Goal: Task Accomplishment & Management: Complete application form

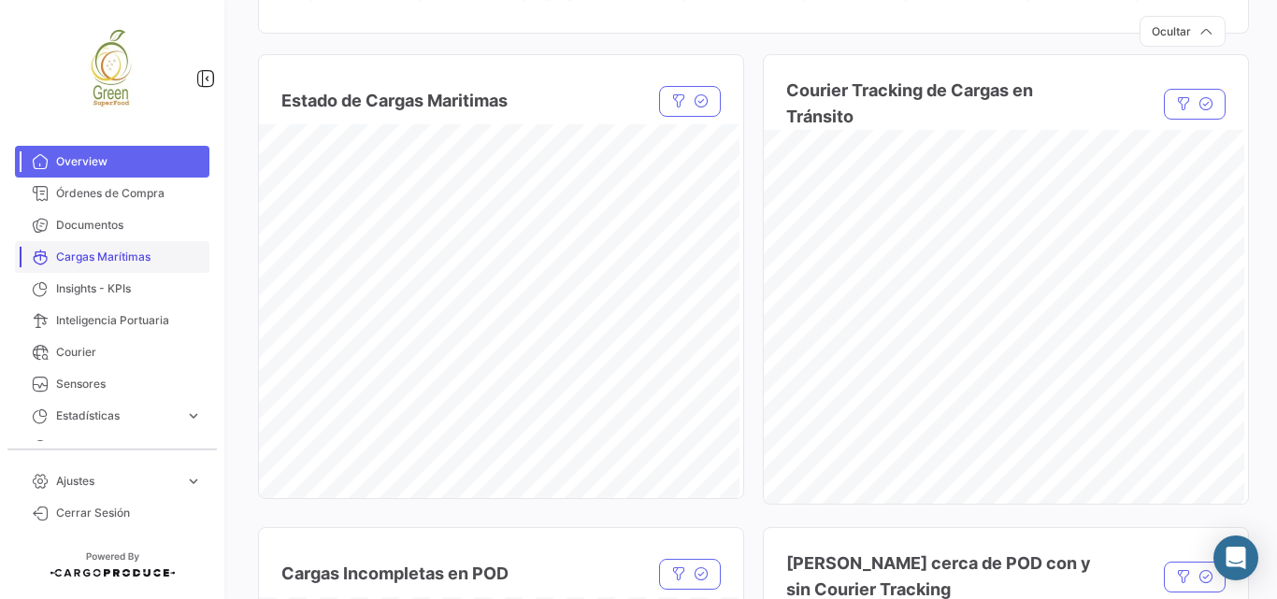
click at [90, 258] on span "Cargas Marítimas" at bounding box center [129, 257] width 146 height 17
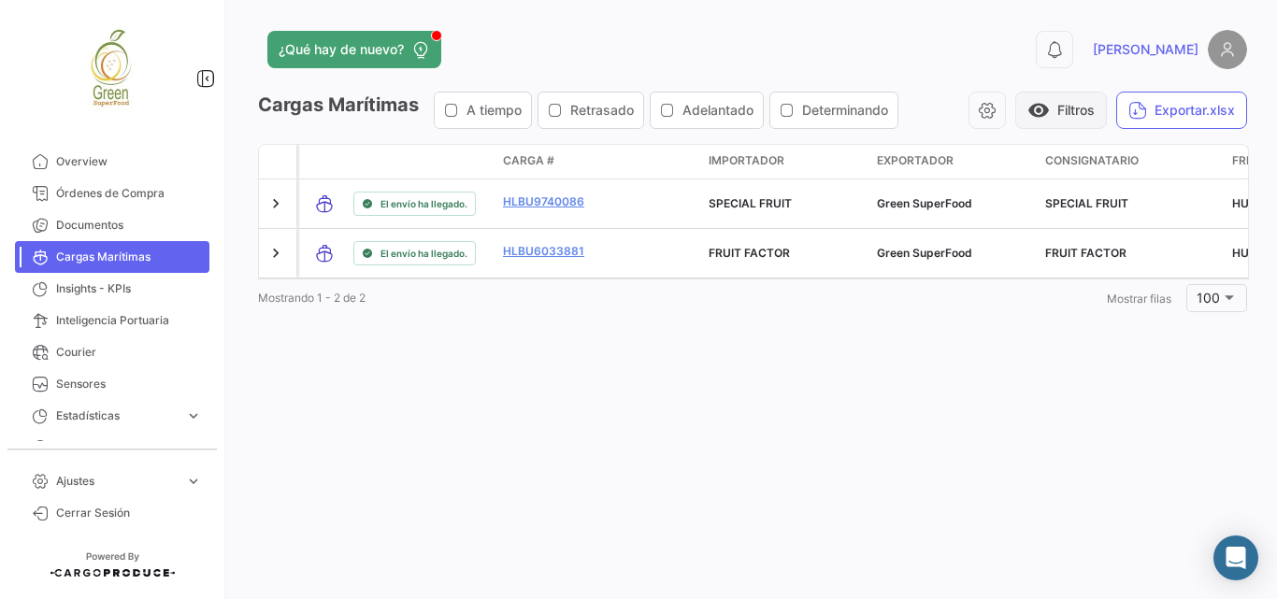
click at [1069, 101] on button "visibility Filtros" at bounding box center [1061, 110] width 92 height 37
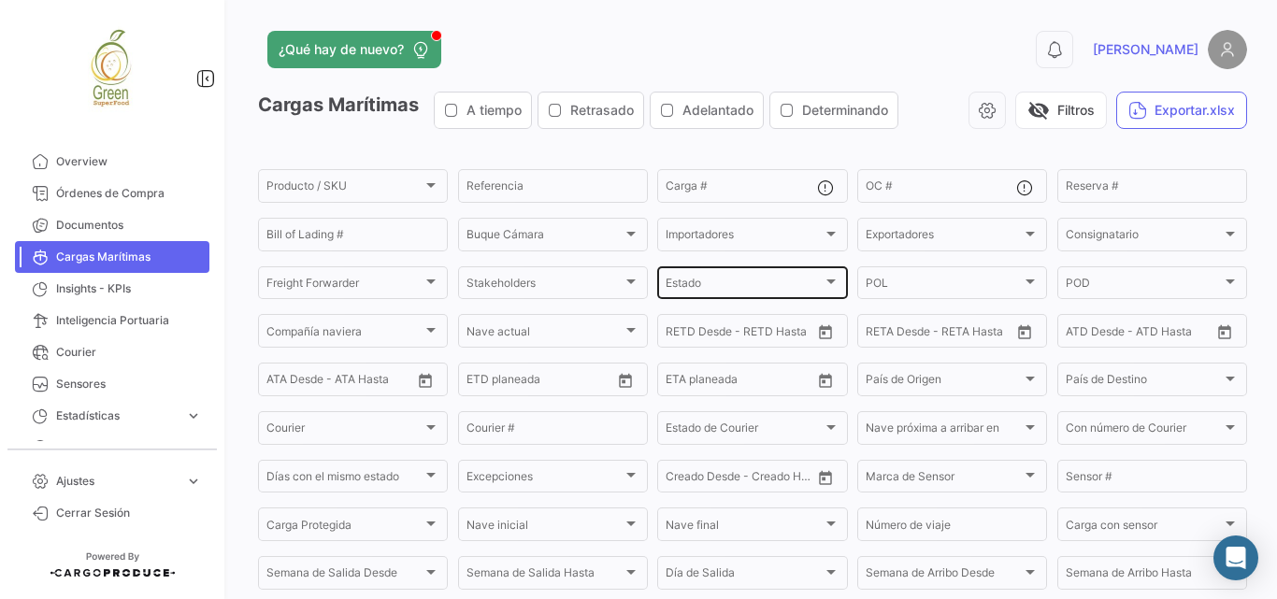
click at [724, 286] on div "Estado" at bounding box center [744, 286] width 156 height 13
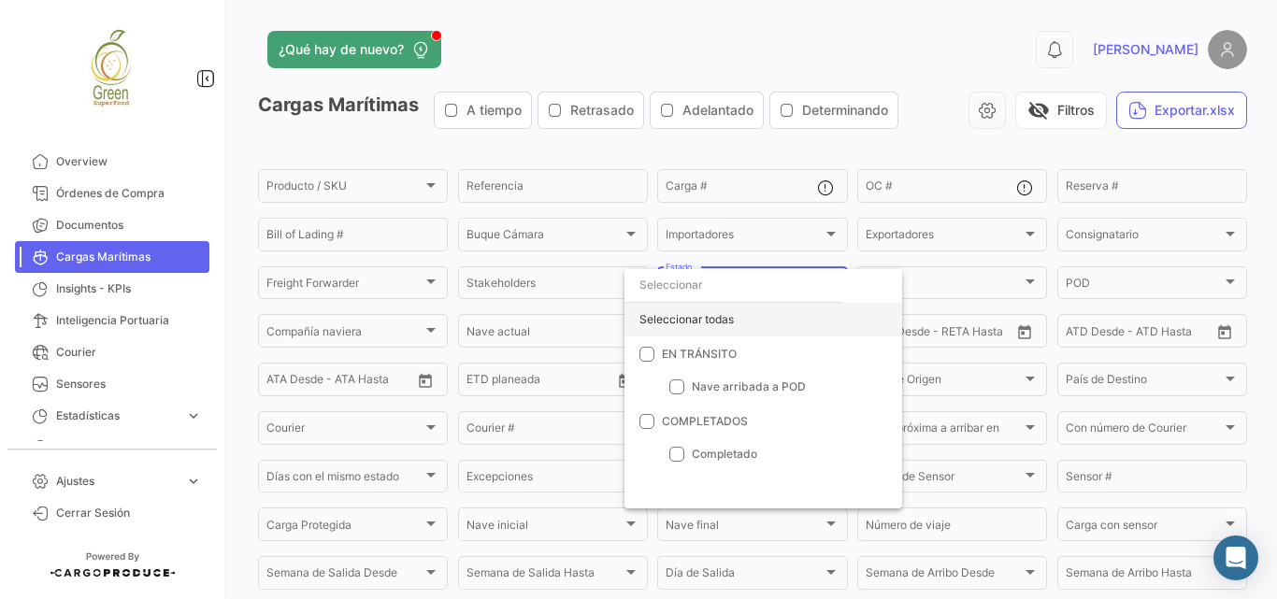
click at [691, 327] on div "Seleccionar todas" at bounding box center [763, 320] width 278 height 34
checkbox input "true"
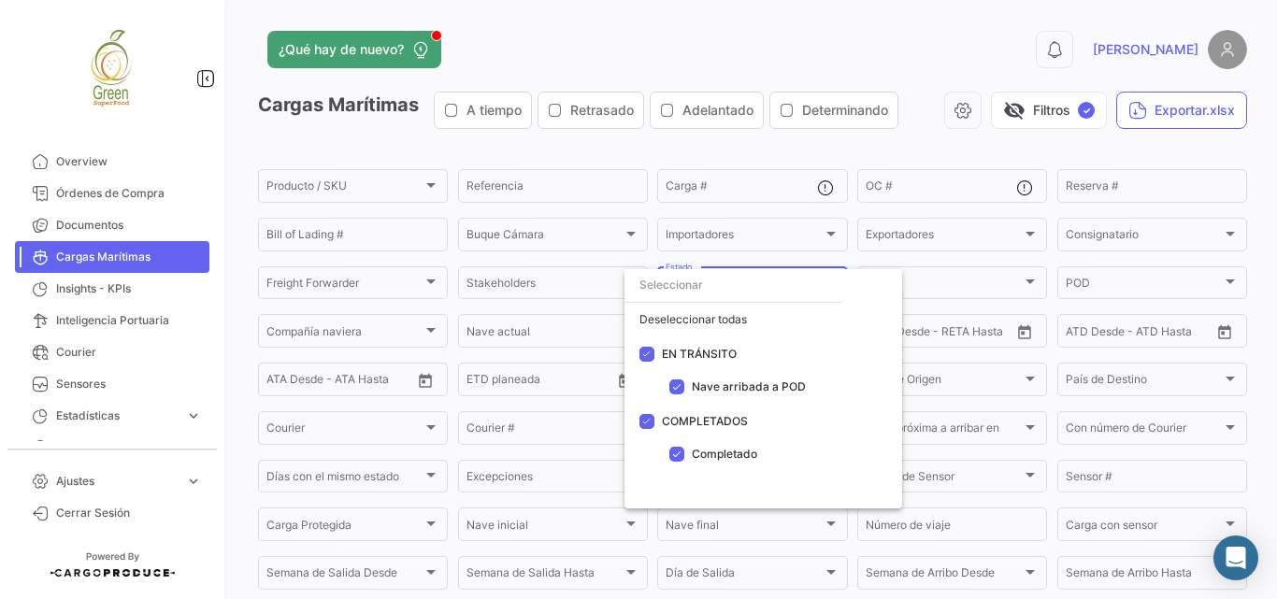
click at [1018, 109] on div at bounding box center [638, 299] width 1277 height 599
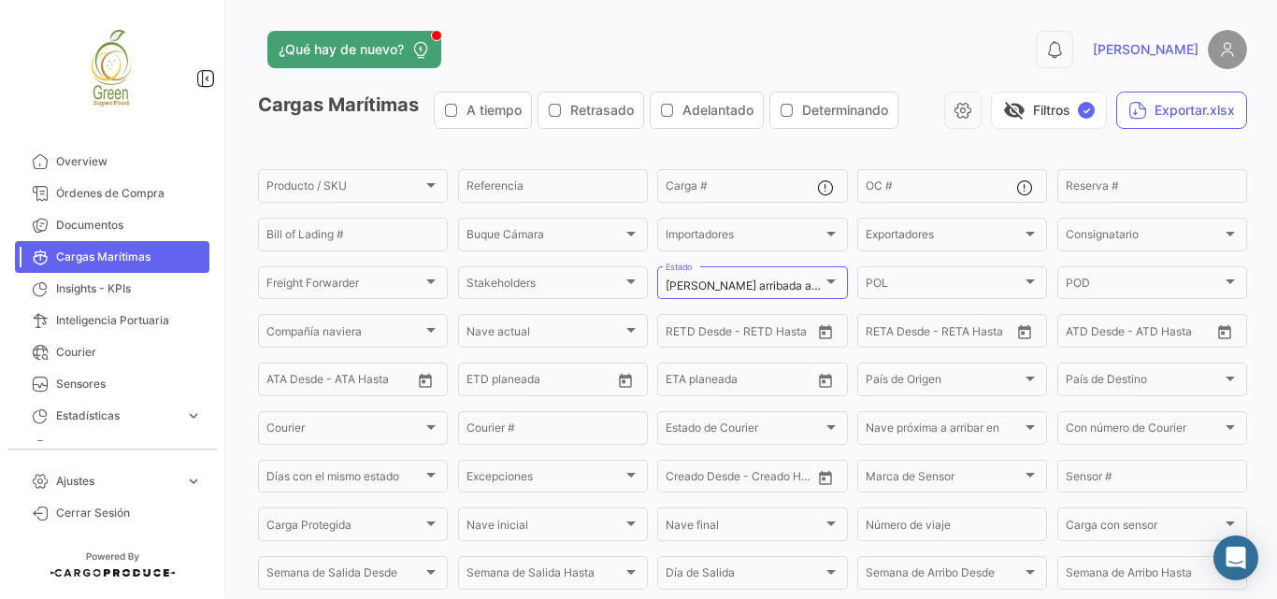
click at [1018, 109] on button "visibility_off Filtros ✓" at bounding box center [1049, 110] width 116 height 37
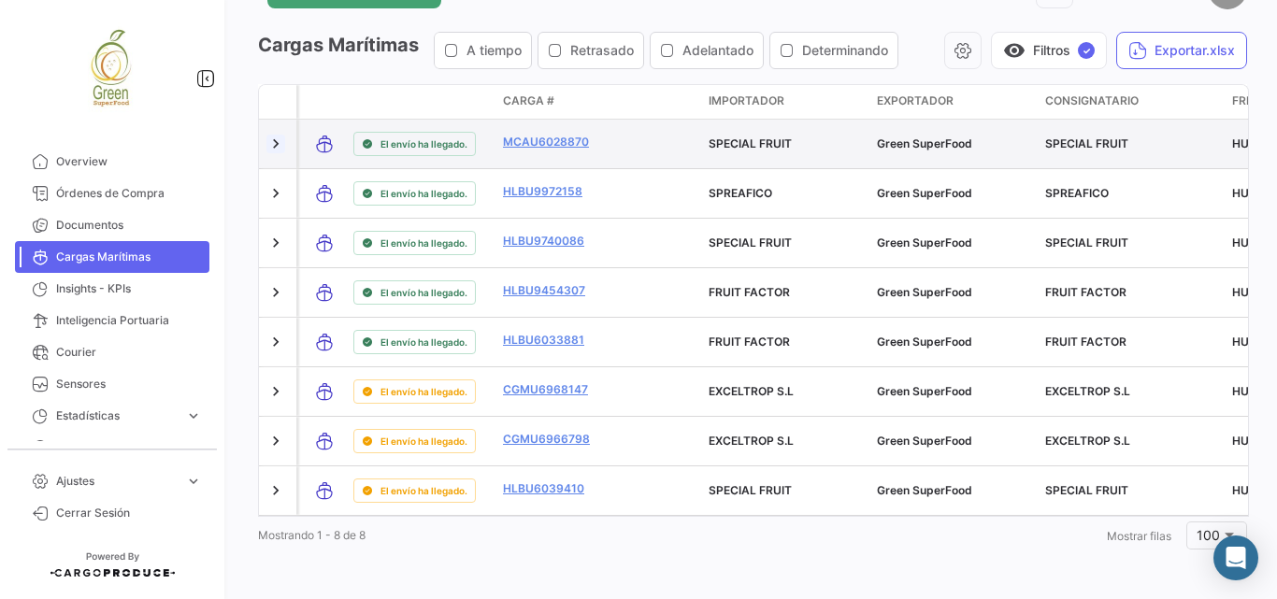
click at [268, 143] on link at bounding box center [275, 144] width 19 height 19
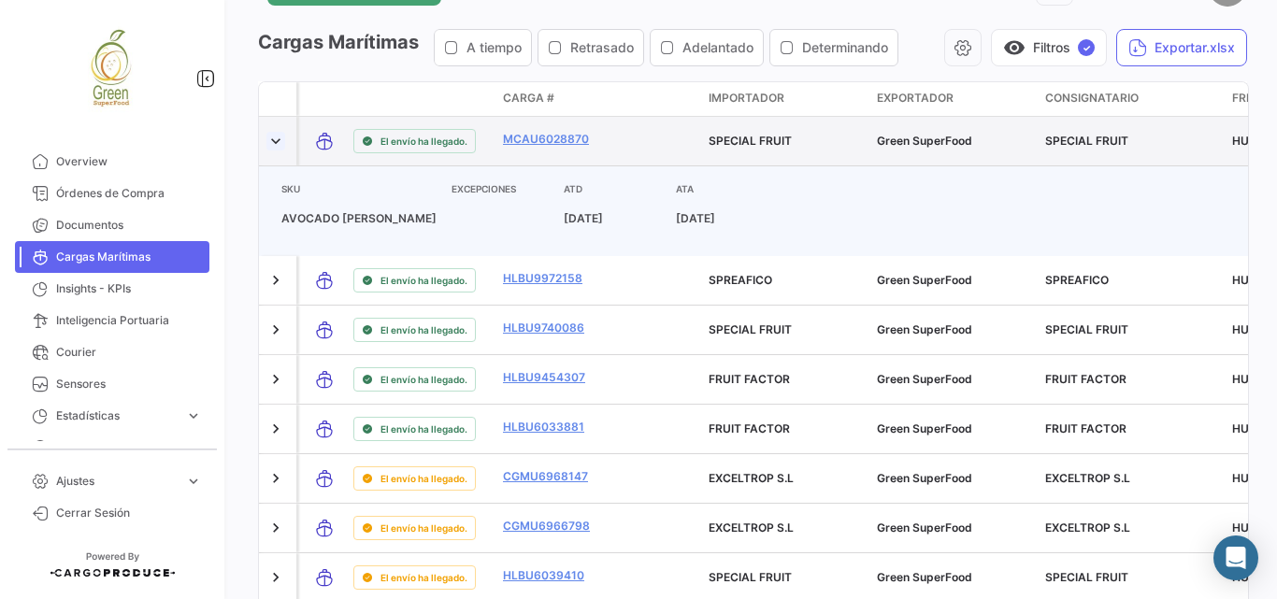
click at [274, 143] on link at bounding box center [275, 141] width 19 height 19
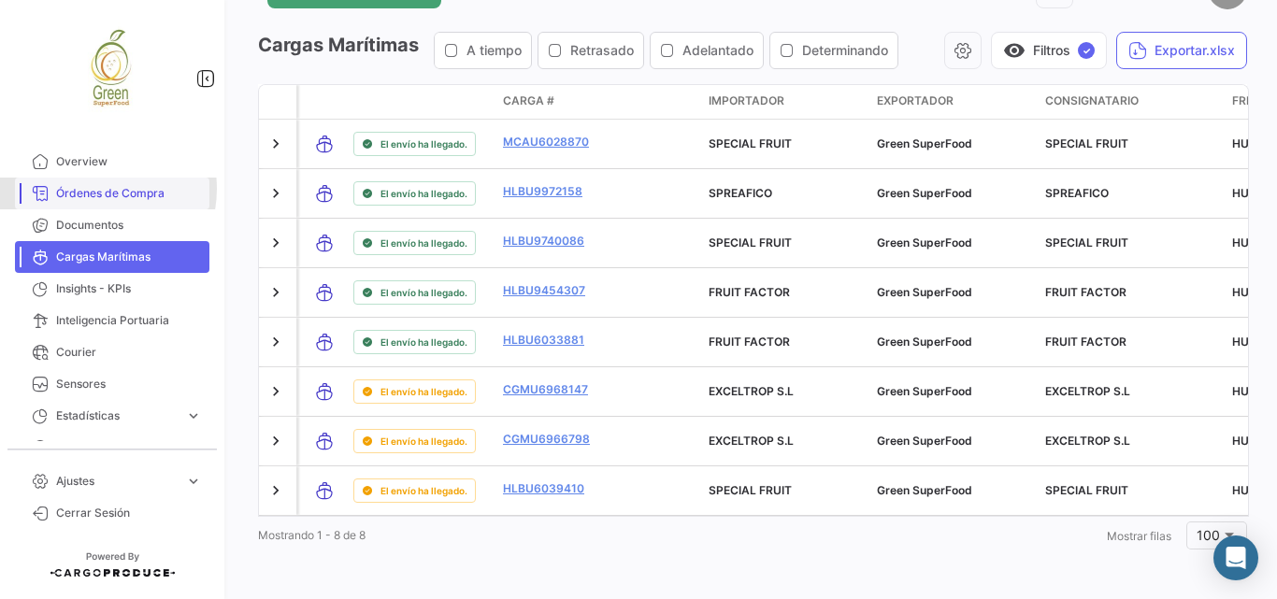
click at [93, 189] on span "Órdenes de Compra" at bounding box center [129, 193] width 146 height 17
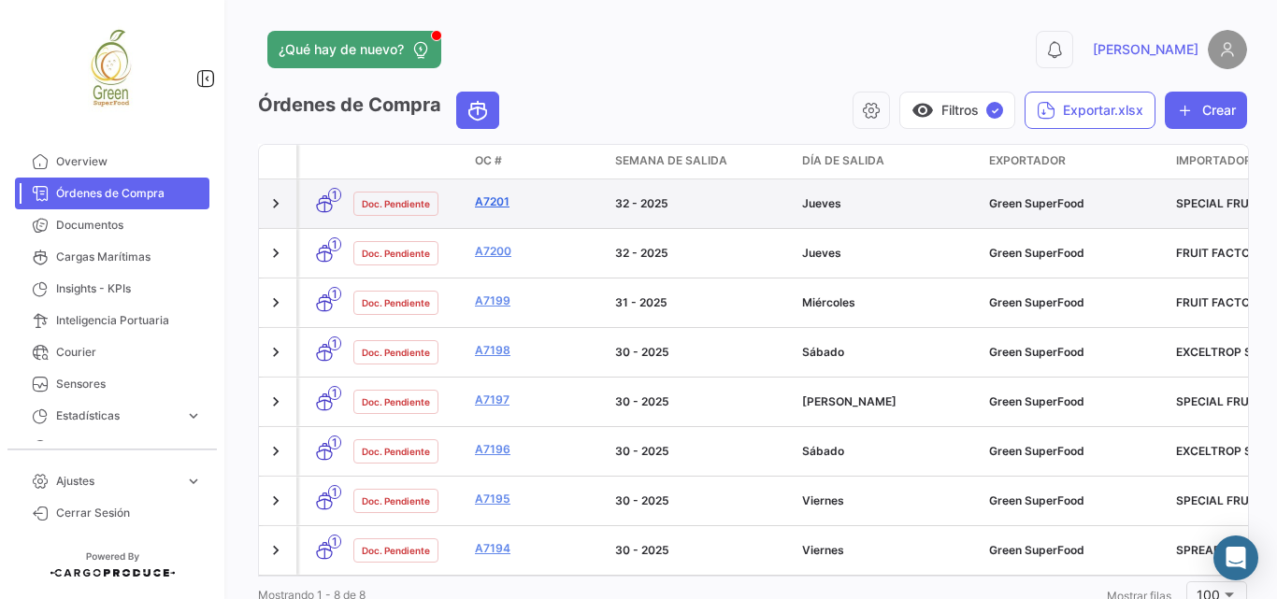
click at [500, 198] on link "A7201" at bounding box center [537, 202] width 125 height 17
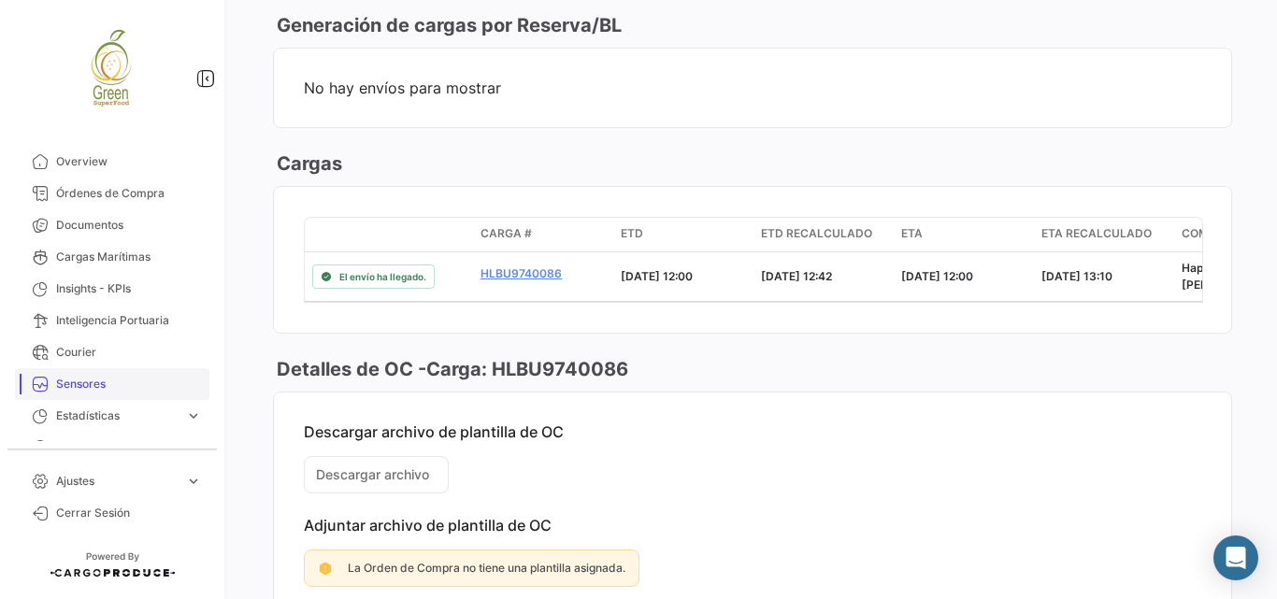
scroll to position [22, 0]
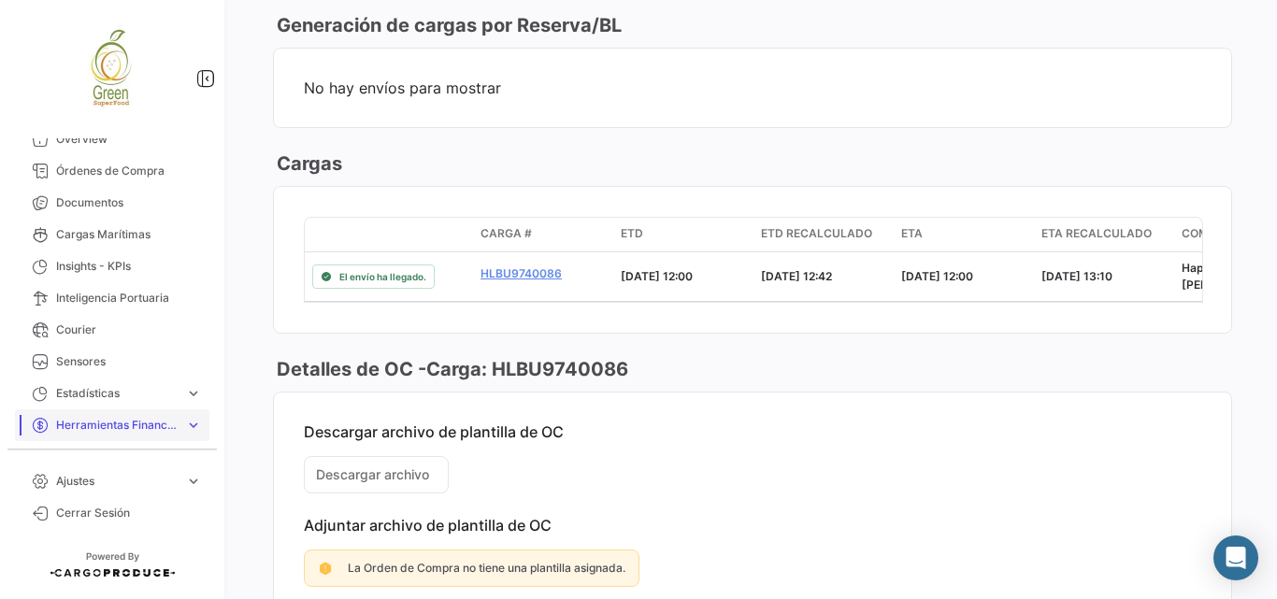
click at [116, 423] on span "Herramientas Financieras" at bounding box center [117, 425] width 122 height 17
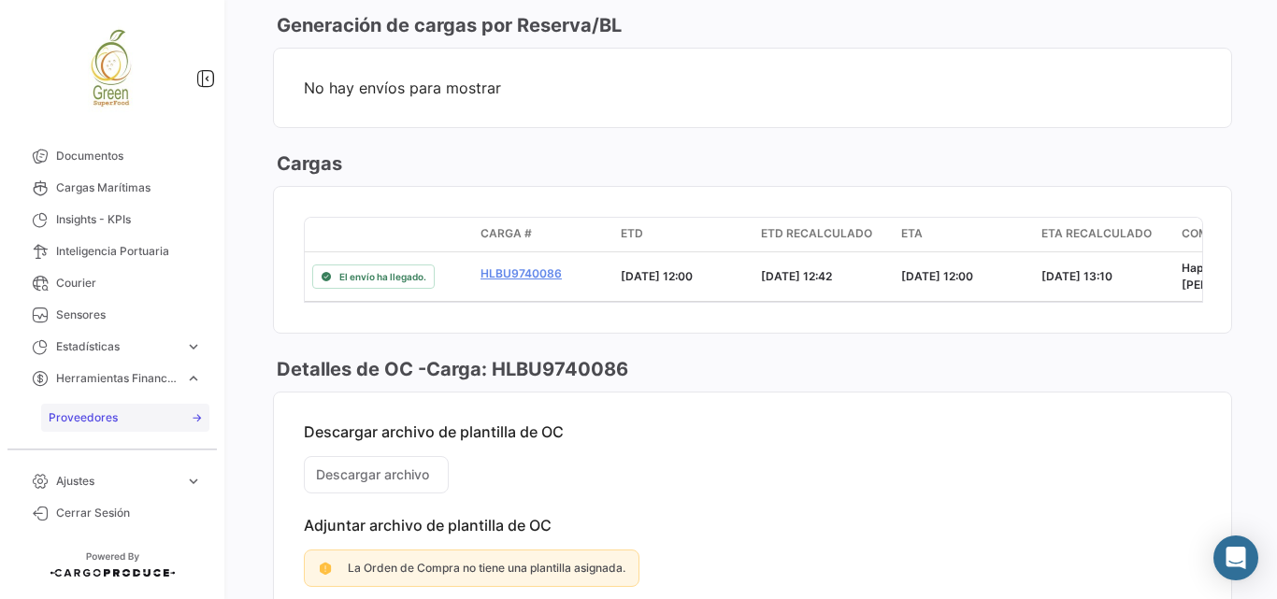
click at [97, 419] on span "Proveedores" at bounding box center [83, 417] width 69 height 17
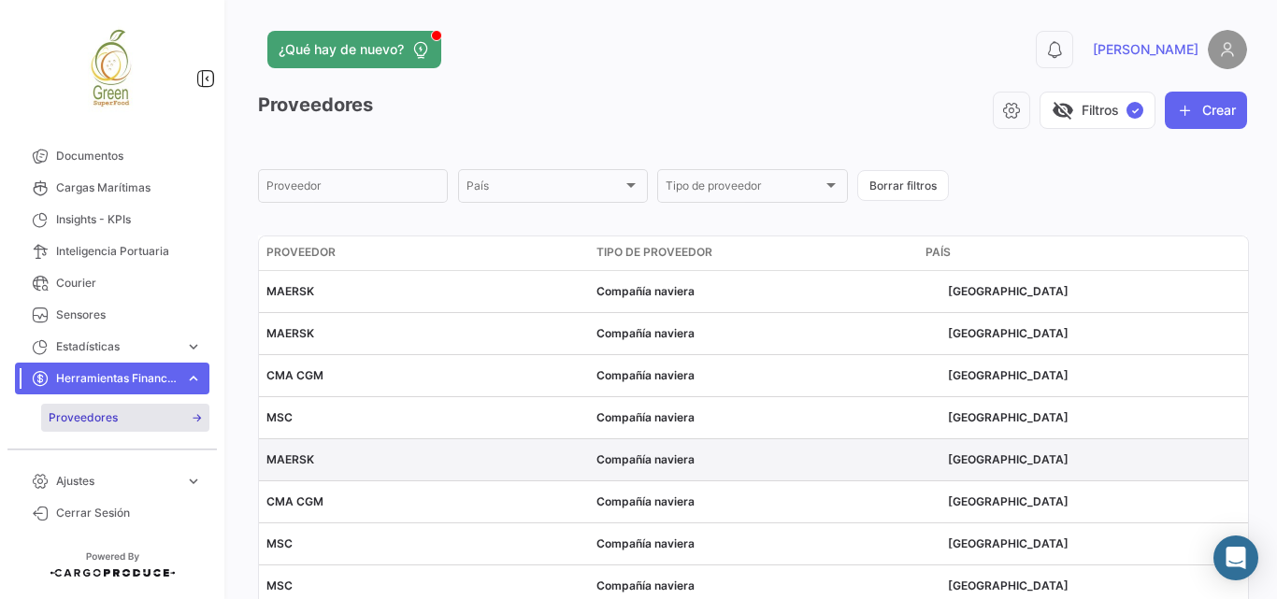
scroll to position [176, 0]
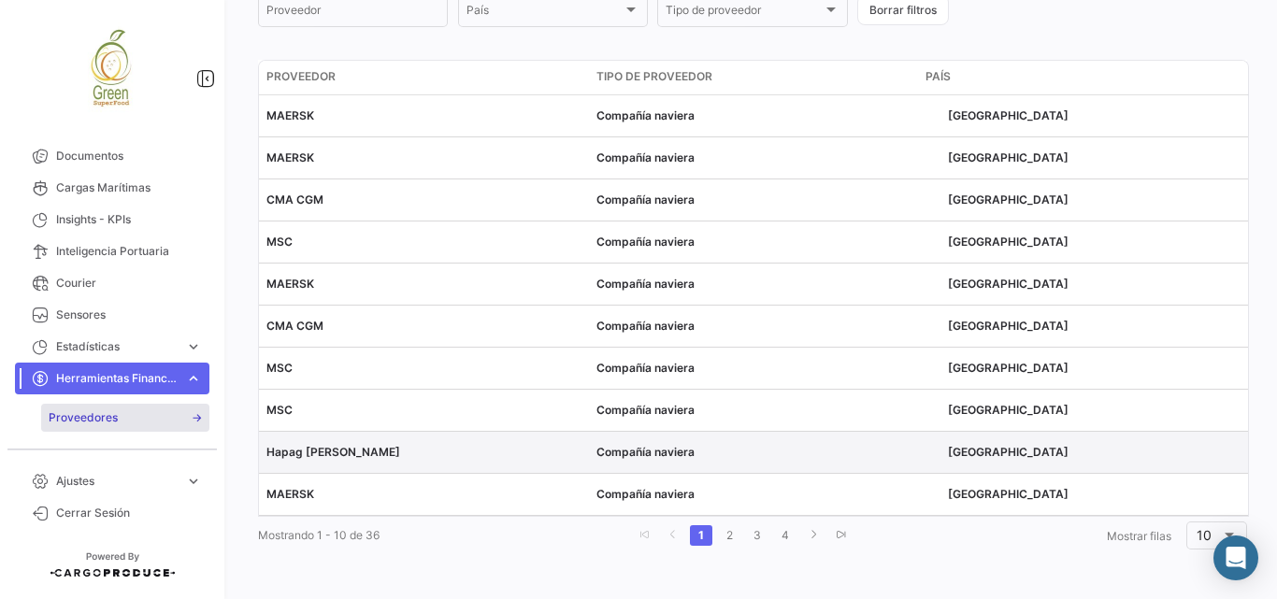
click at [290, 452] on span "Hapag [PERSON_NAME]" at bounding box center [333, 452] width 134 height 14
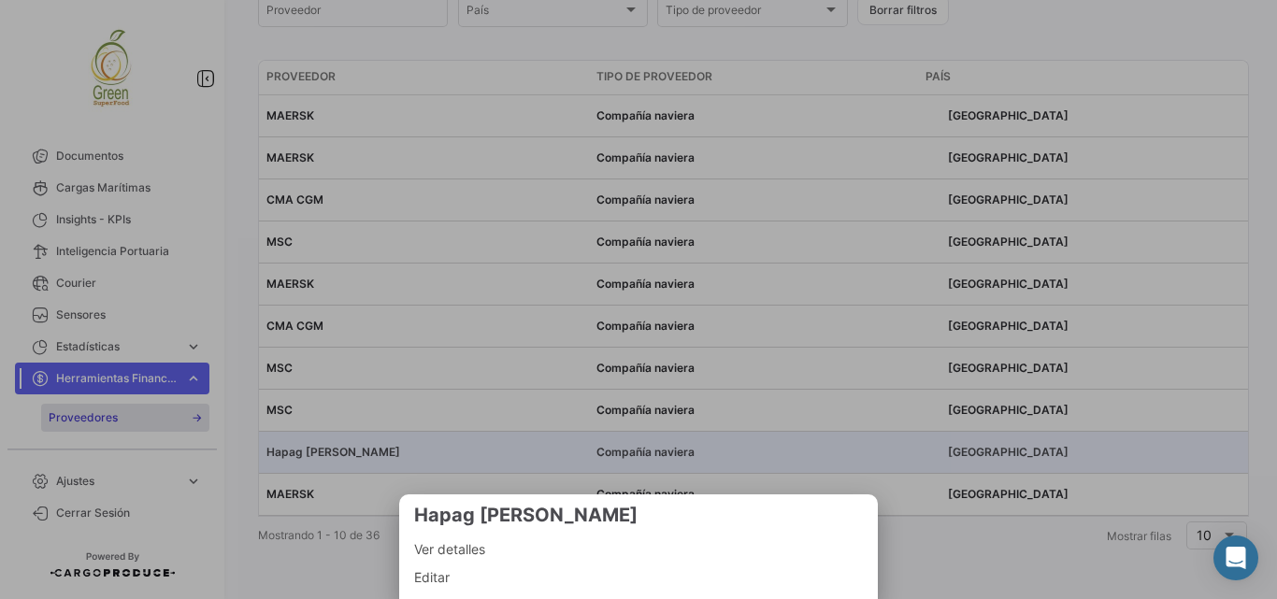
click at [456, 549] on span "Ver detalles" at bounding box center [638, 549] width 449 height 22
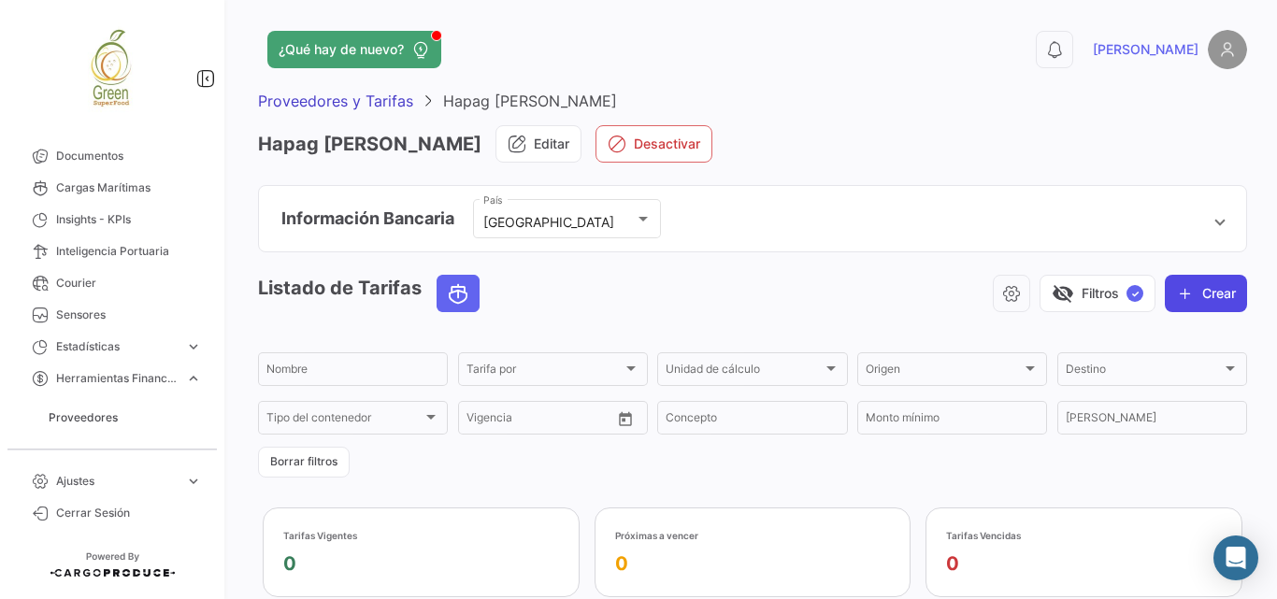
click at [1198, 288] on button "Crear" at bounding box center [1206, 293] width 82 height 37
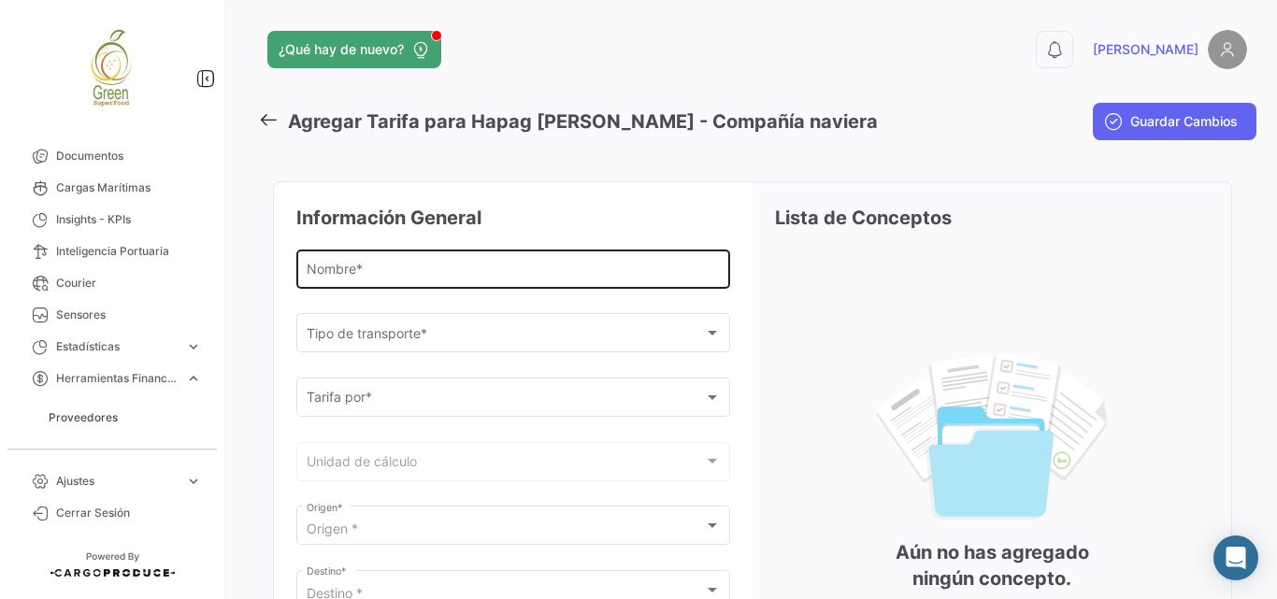
click at [472, 277] on input "Nombre *" at bounding box center [514, 273] width 414 height 16
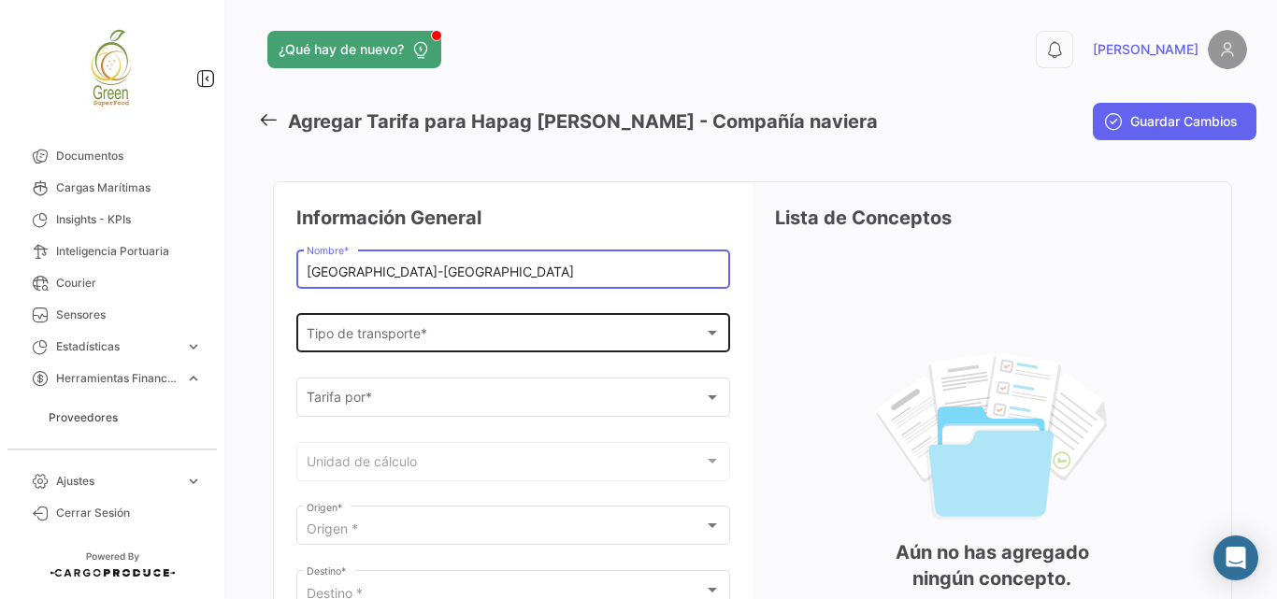
type input "[GEOGRAPHIC_DATA]-[GEOGRAPHIC_DATA]"
click at [424, 342] on span "Tipo de transporte *" at bounding box center [505, 337] width 397 height 16
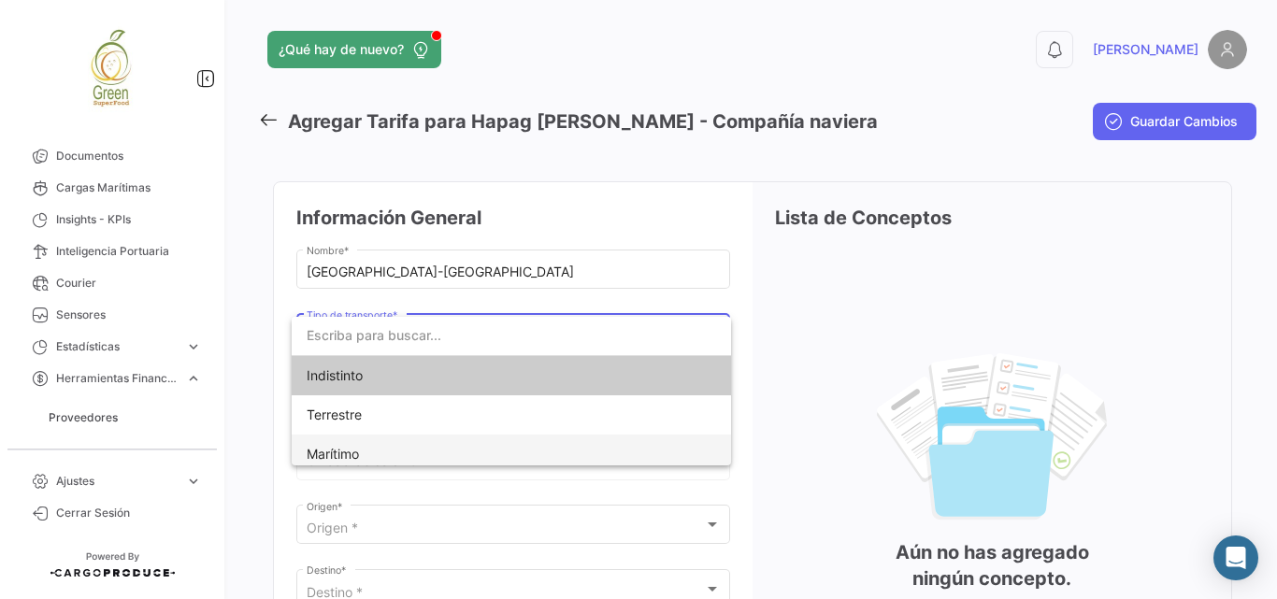
click at [376, 448] on span "Marítimo" at bounding box center [511, 454] width 409 height 39
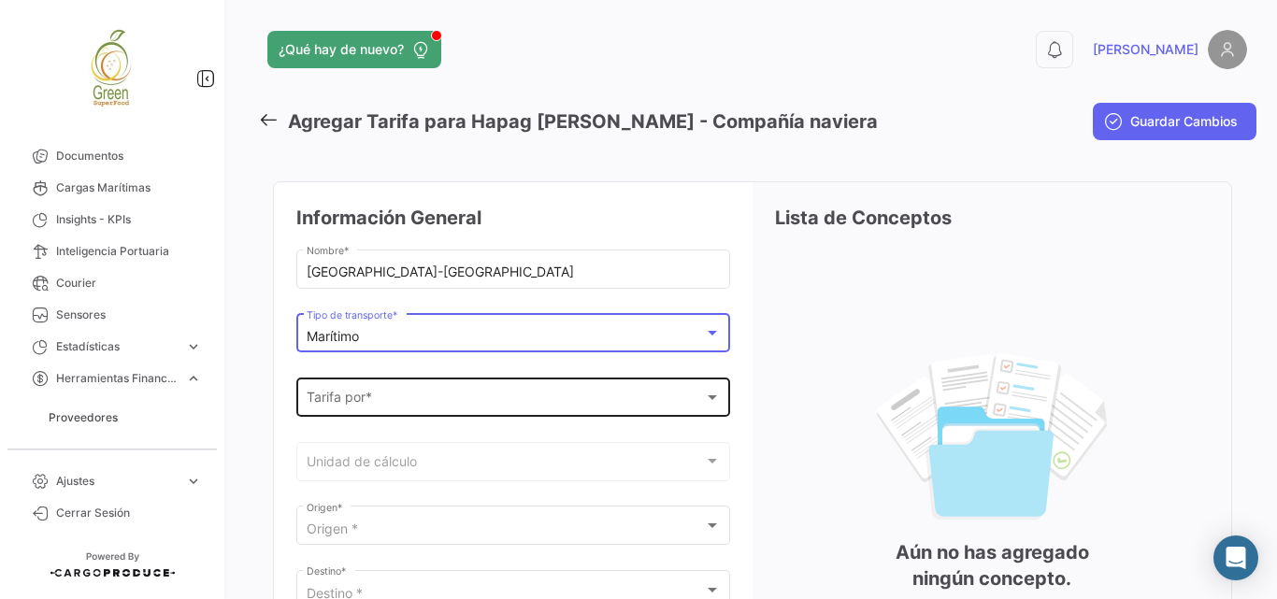
scroll to position [187, 0]
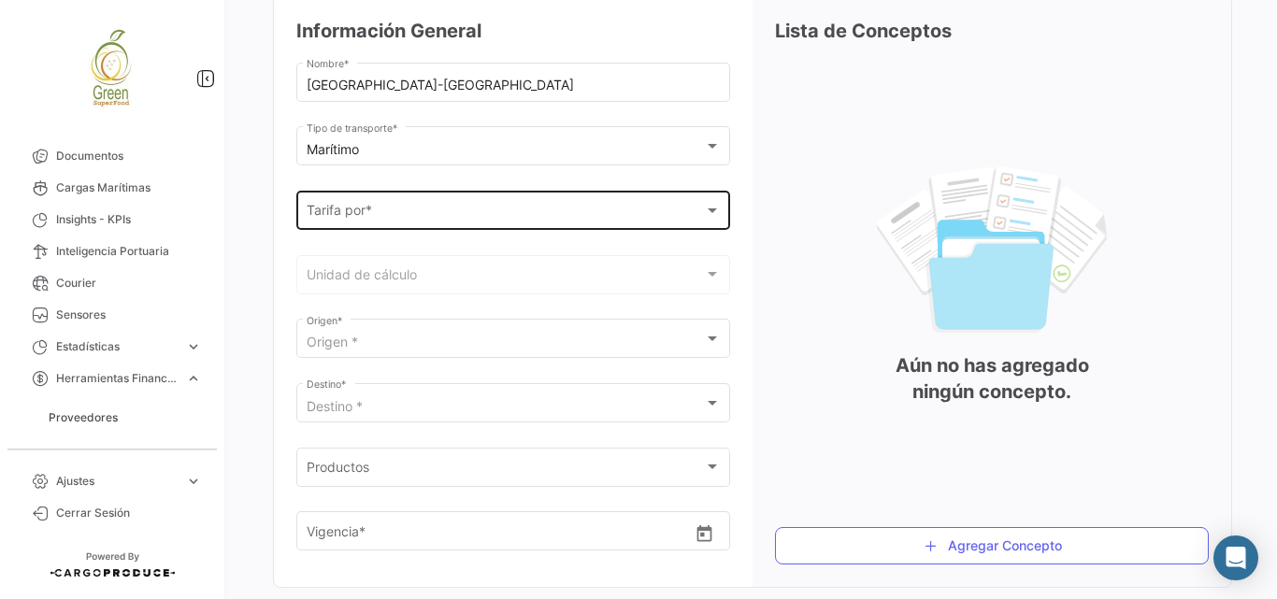
click at [479, 203] on div "Tarifa por * [PERSON_NAME] por *" at bounding box center [514, 208] width 414 height 43
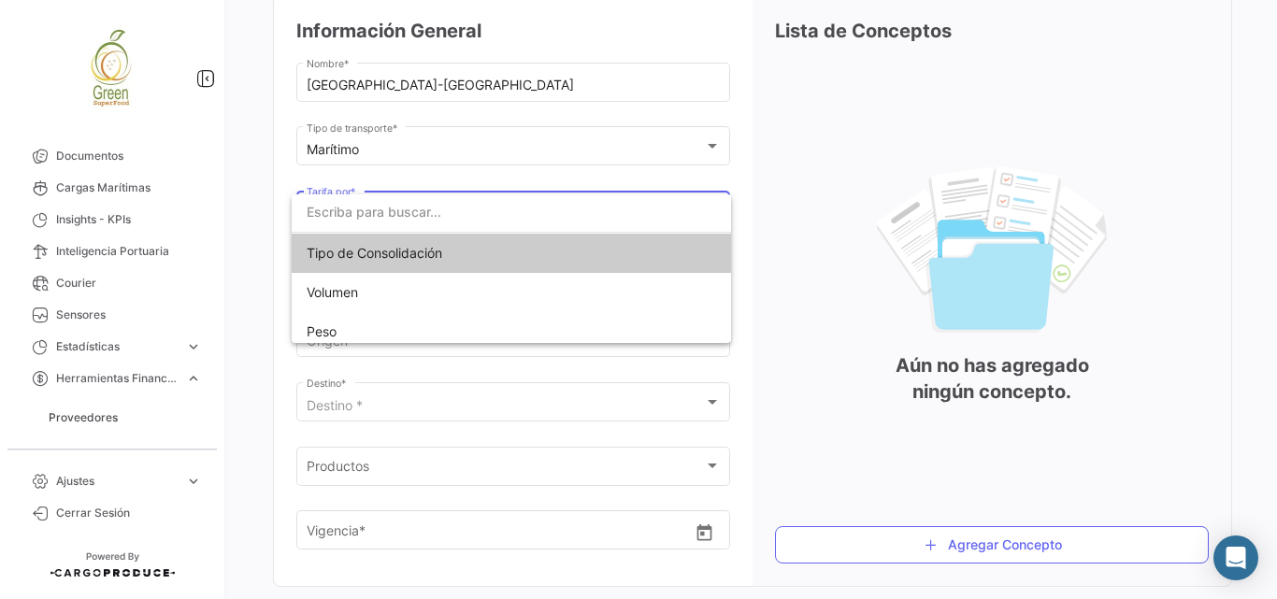
click at [357, 254] on span "Tipo de Consolidación" at bounding box center [375, 253] width 136 height 16
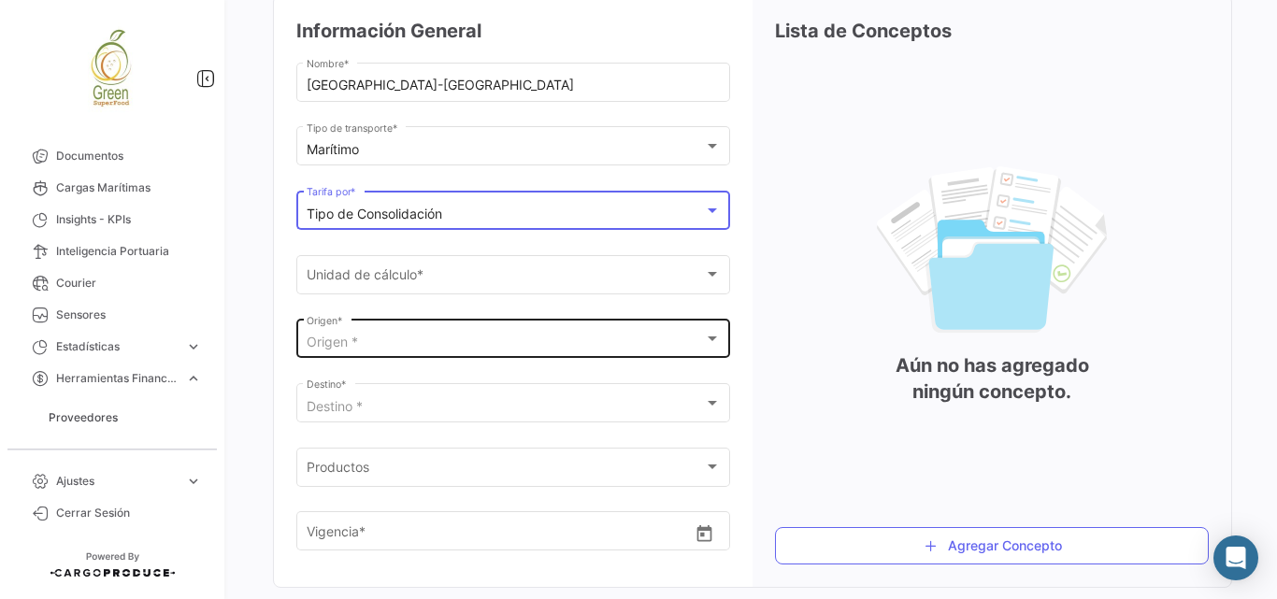
scroll to position [236, 0]
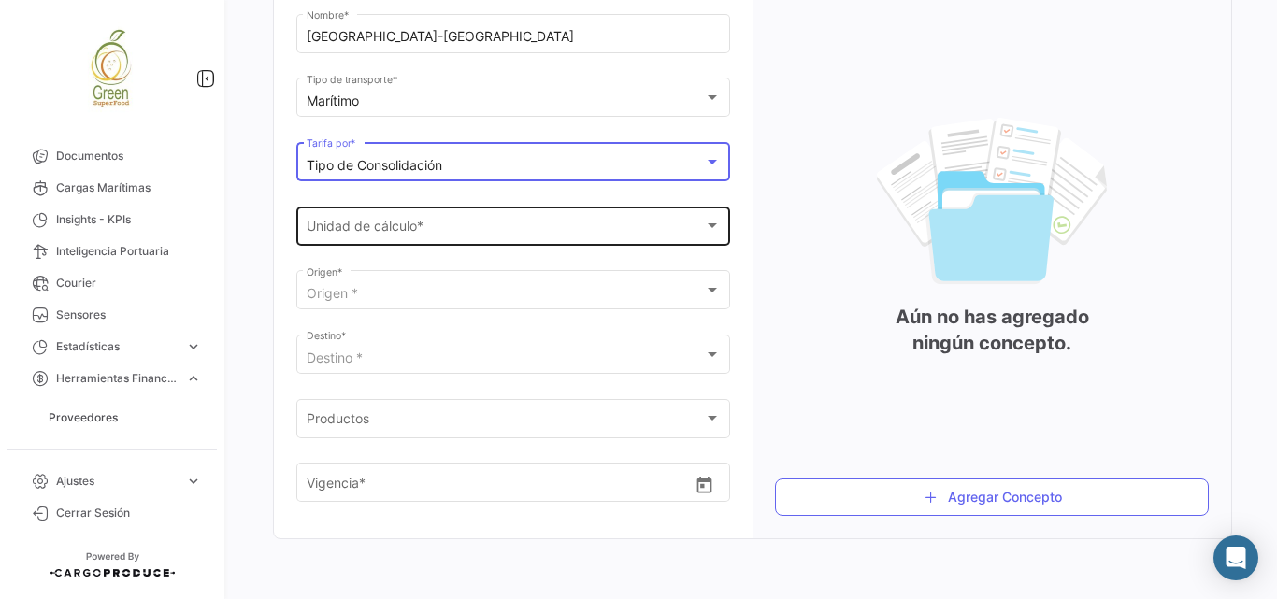
click at [644, 236] on div "Unidad de cálculo *" at bounding box center [505, 230] width 397 height 16
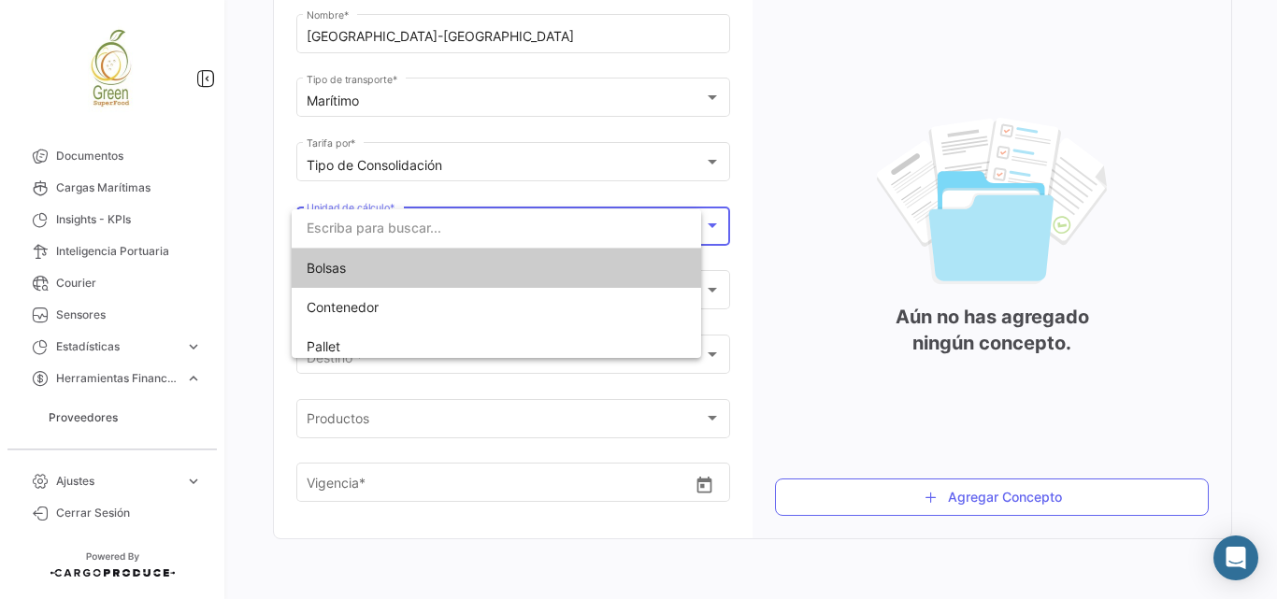
scroll to position [235, 0]
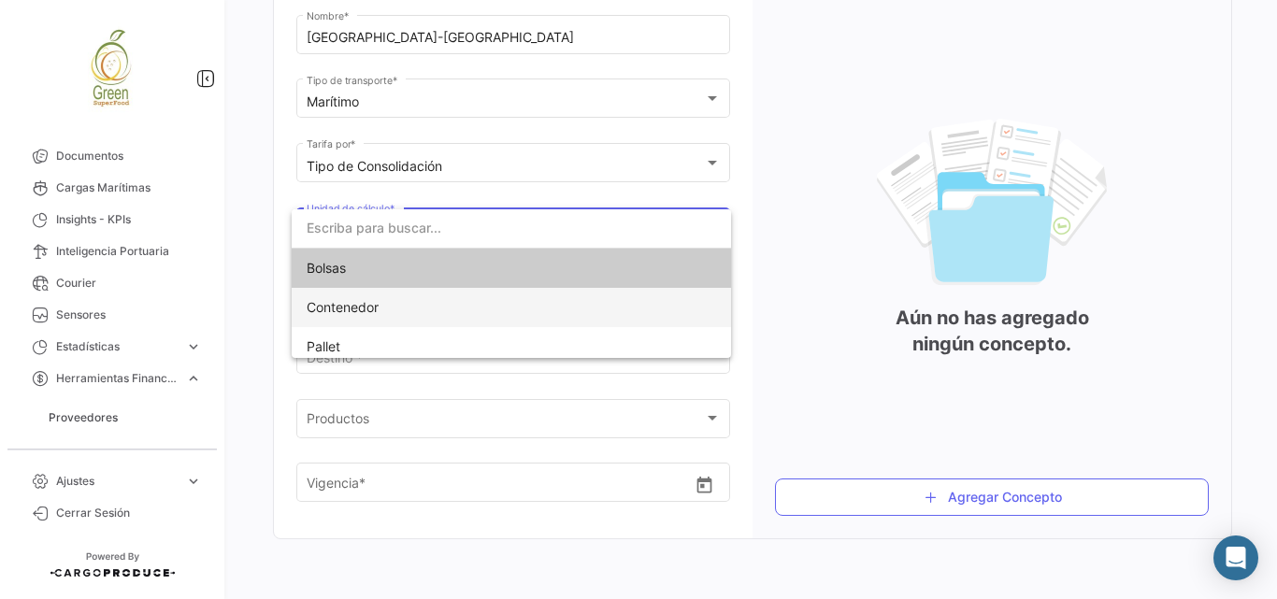
click at [355, 295] on span "Contenedor" at bounding box center [511, 307] width 409 height 39
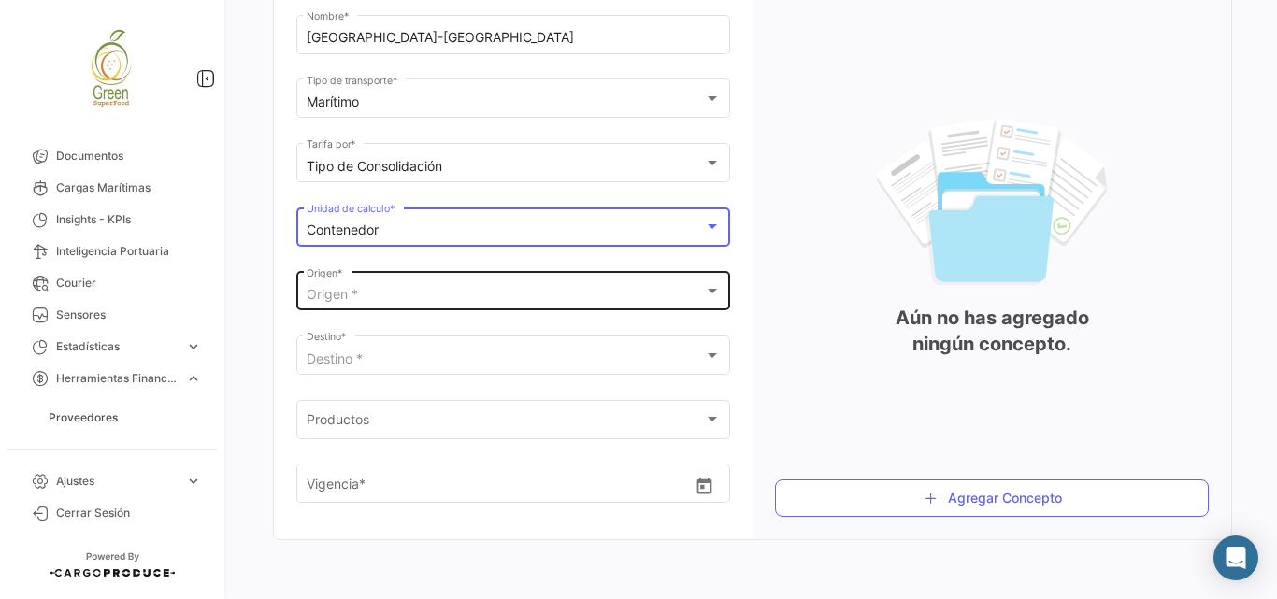
click at [553, 287] on div "Origen *" at bounding box center [505, 295] width 397 height 16
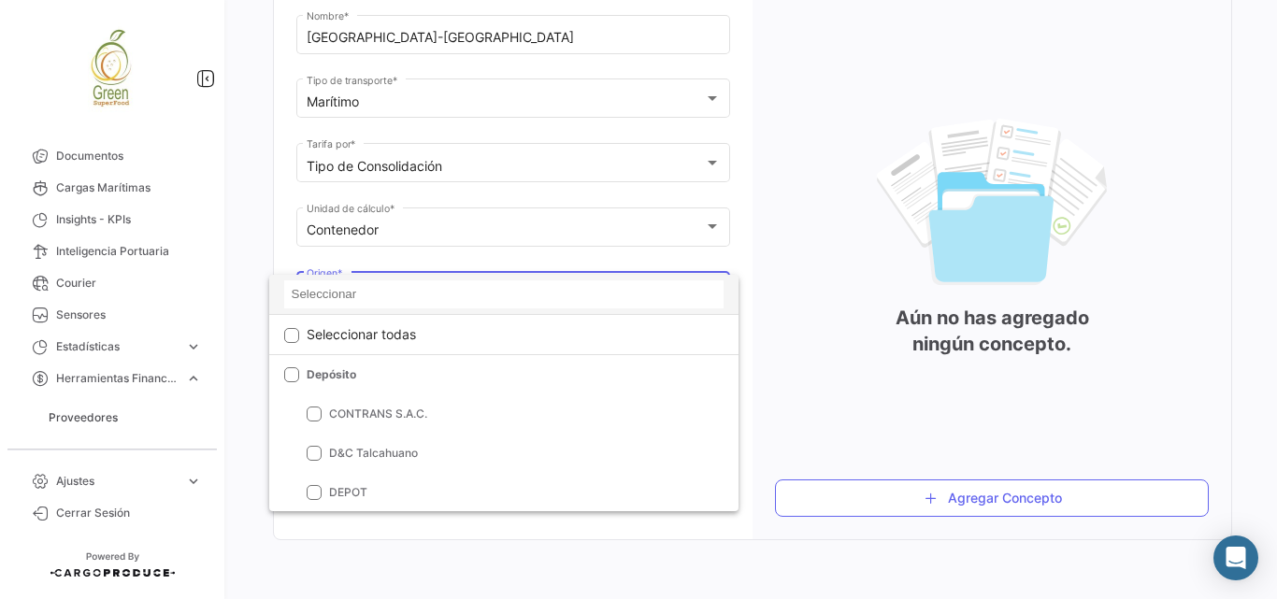
click at [495, 298] on input at bounding box center [503, 294] width 439 height 28
type input "cart"
click at [773, 337] on div at bounding box center [638, 299] width 1277 height 599
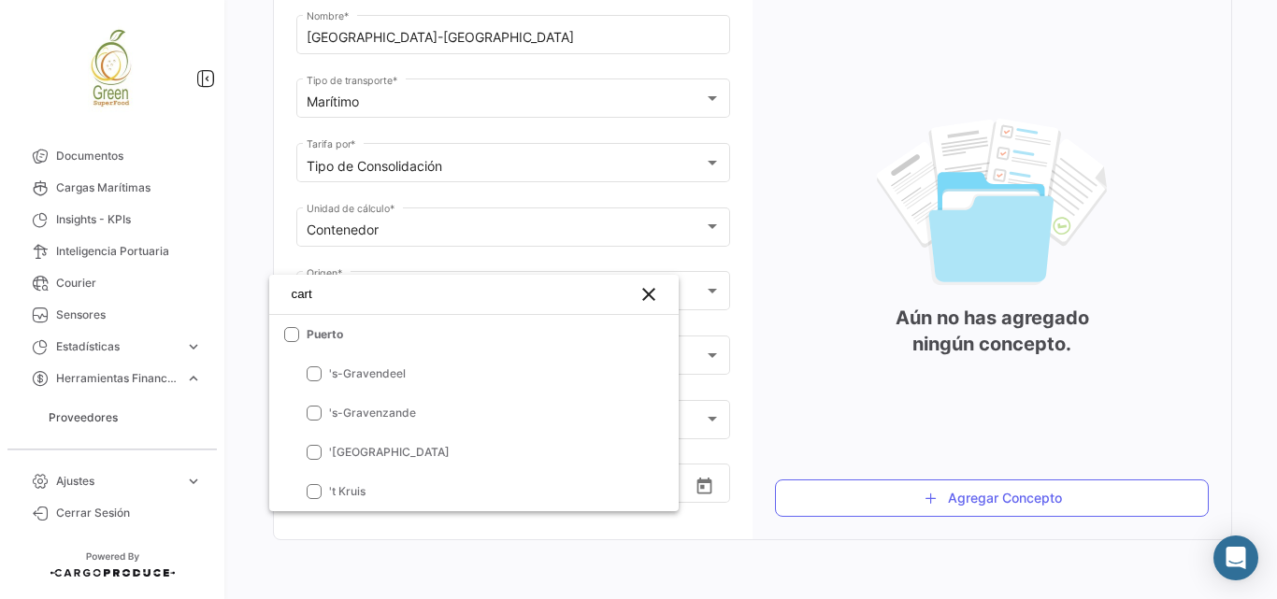
scroll to position [236, 0]
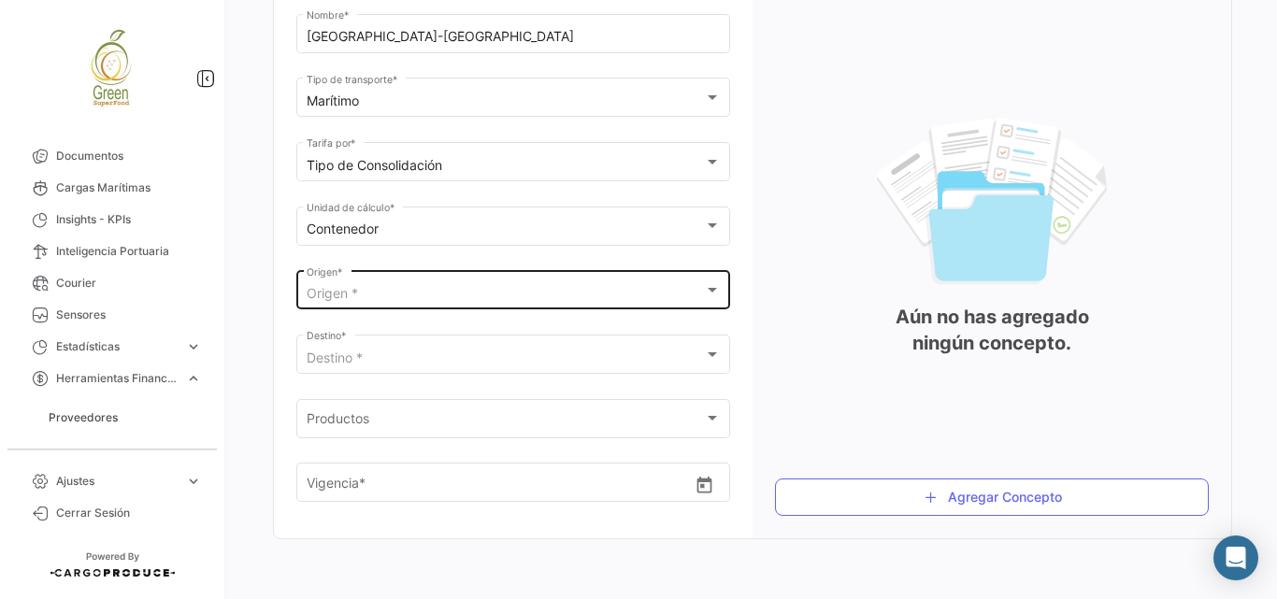
click at [377, 294] on div "Origen *" at bounding box center [505, 294] width 397 height 16
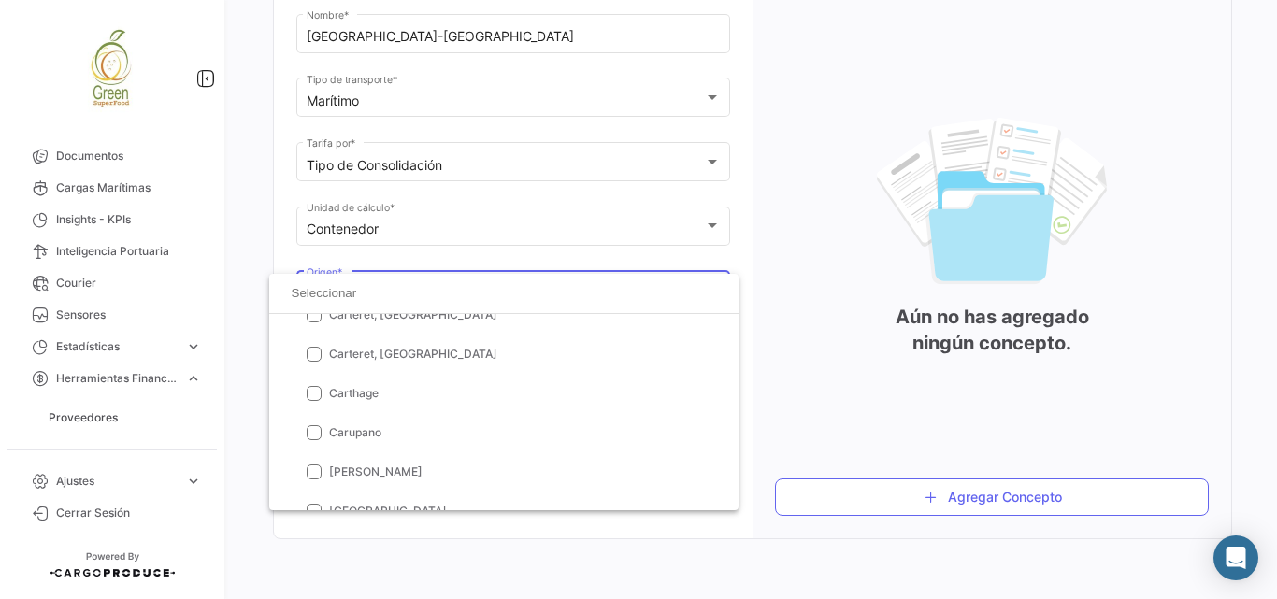
scroll to position [64931, 0]
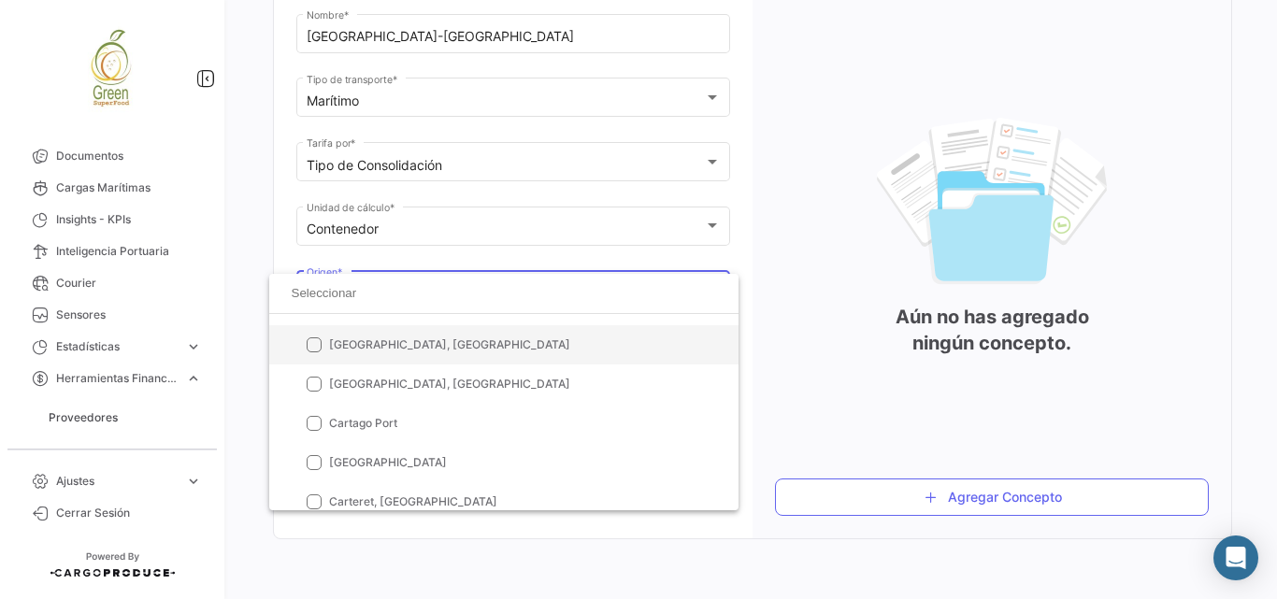
click at [312, 346] on mat-pseudo-checkbox at bounding box center [314, 344] width 15 height 15
click at [760, 346] on div at bounding box center [638, 299] width 1277 height 599
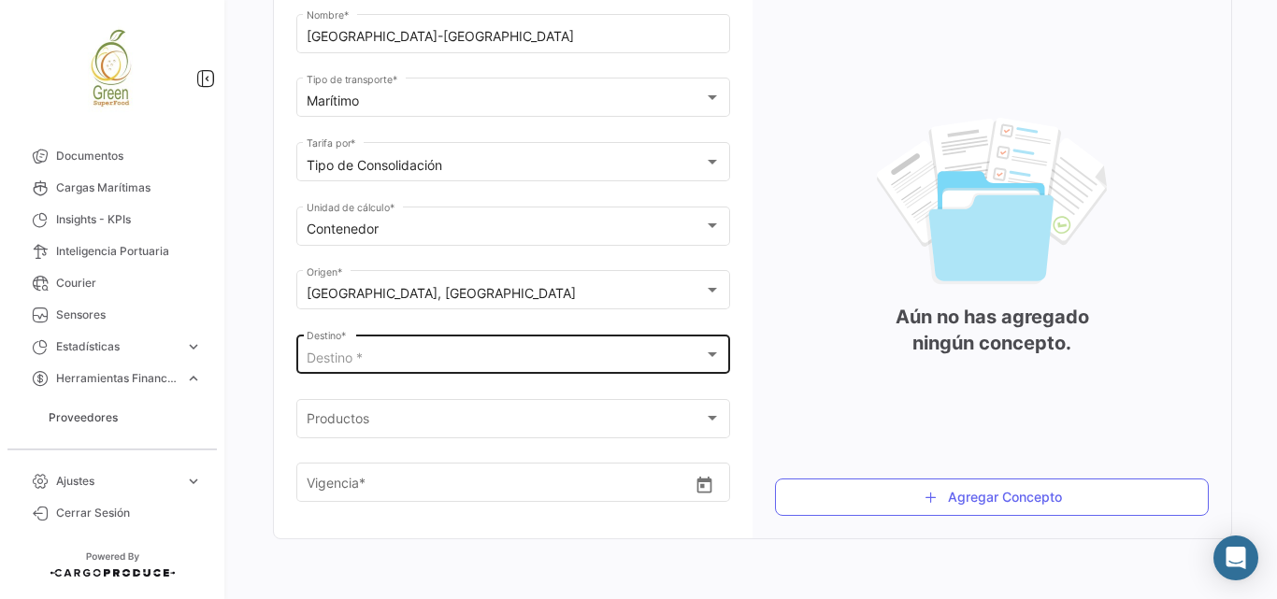
click at [710, 343] on div "Destino * Destino *" at bounding box center [514, 352] width 414 height 43
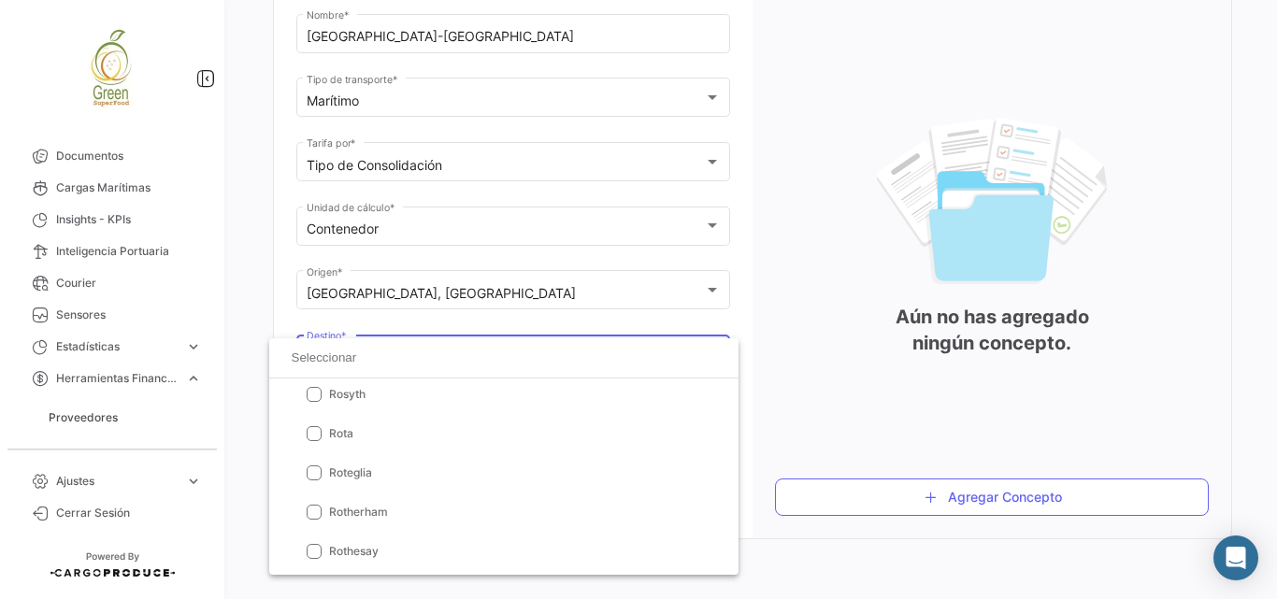
scroll to position [325039, 0]
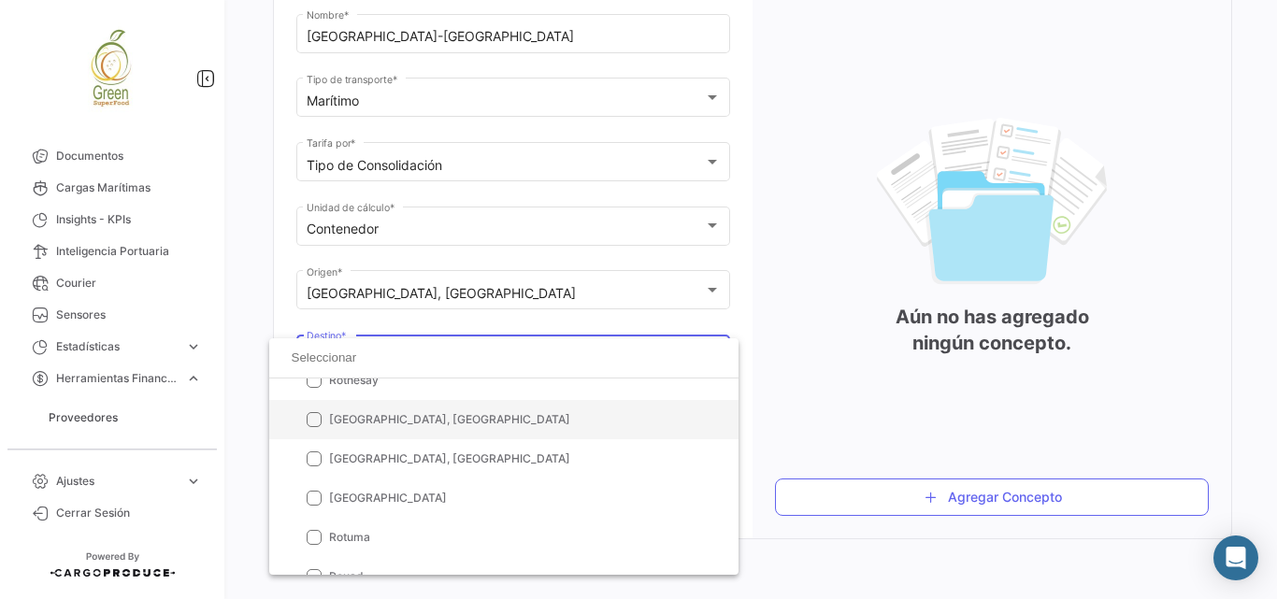
click at [318, 422] on mat-pseudo-checkbox at bounding box center [314, 419] width 15 height 15
click at [758, 409] on div at bounding box center [638, 299] width 1277 height 599
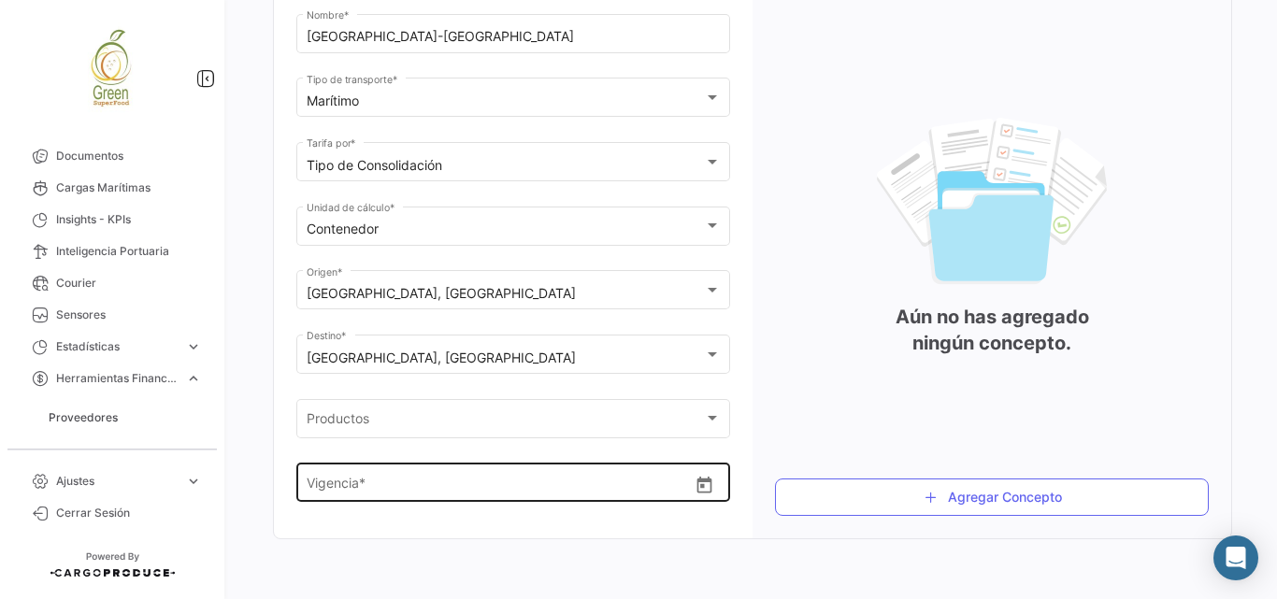
click at [695, 480] on icon "Open calendar" at bounding box center [705, 486] width 20 height 20
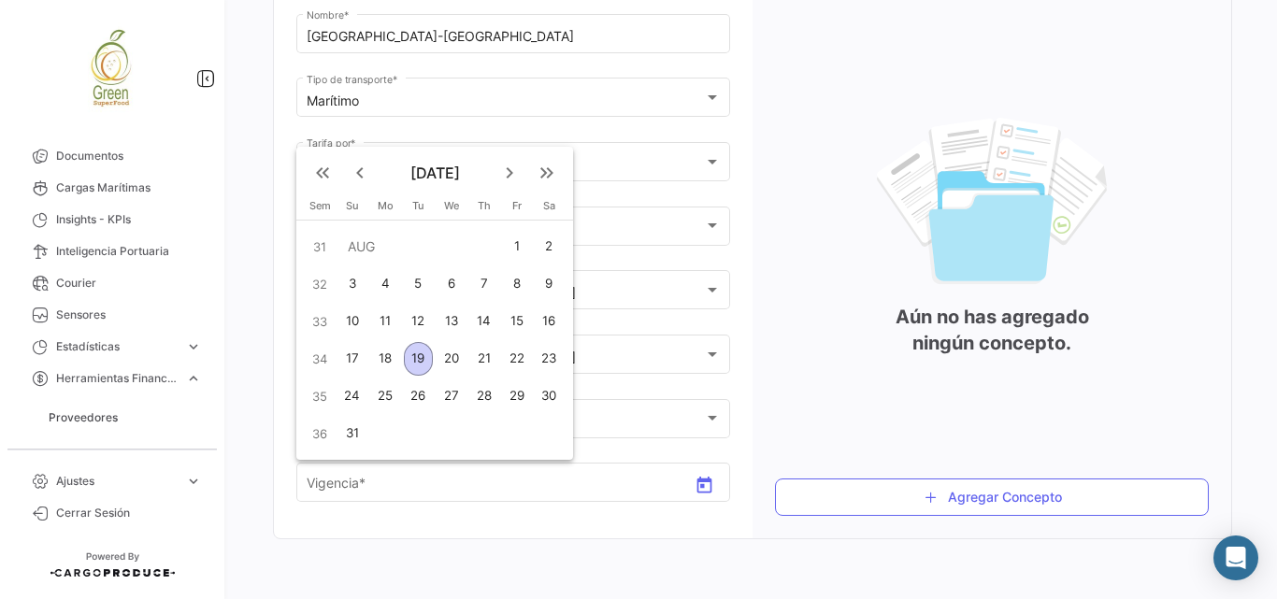
click at [362, 170] on mat-icon "keyboard_arrow_left" at bounding box center [360, 173] width 22 height 22
click at [366, 179] on mat-icon "keyboard_arrow_left" at bounding box center [360, 173] width 22 height 22
click at [351, 283] on div "1" at bounding box center [352, 284] width 30 height 34
type input "[DATE]"
click at [509, 171] on mat-icon "keyboard_arrow_right" at bounding box center [509, 173] width 22 height 22
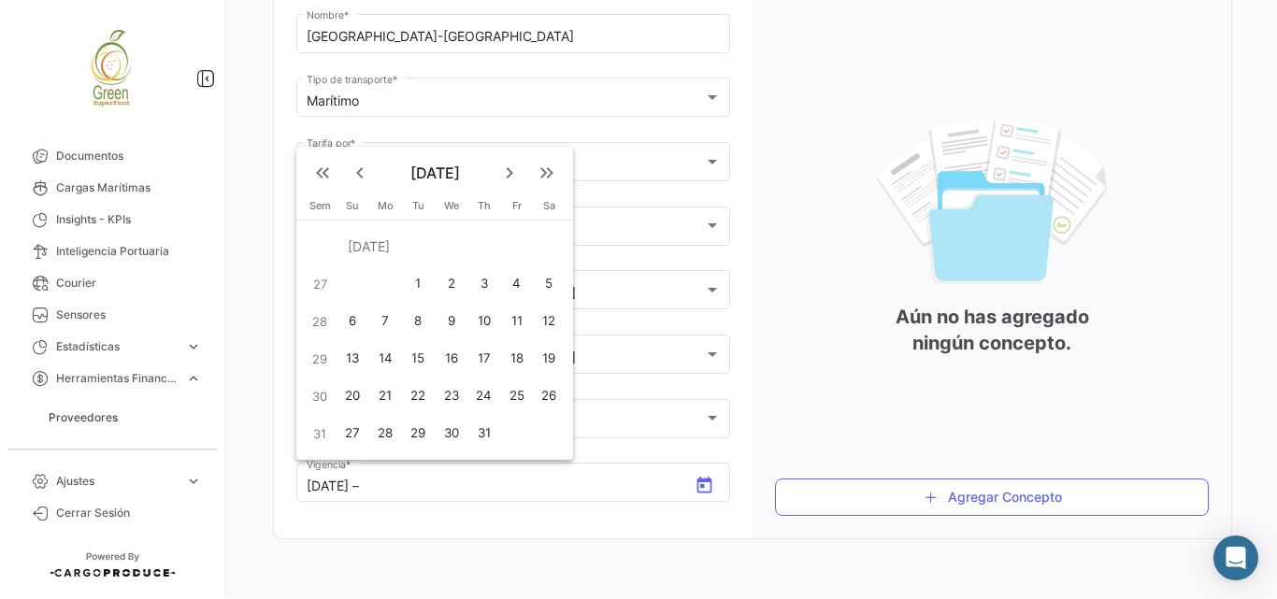
click at [509, 171] on mat-icon "keyboard_arrow_right" at bounding box center [509, 173] width 22 height 22
click at [508, 173] on mat-icon "keyboard_arrow_right" at bounding box center [509, 173] width 22 height 22
click at [521, 438] on div "31" at bounding box center [516, 434] width 29 height 34
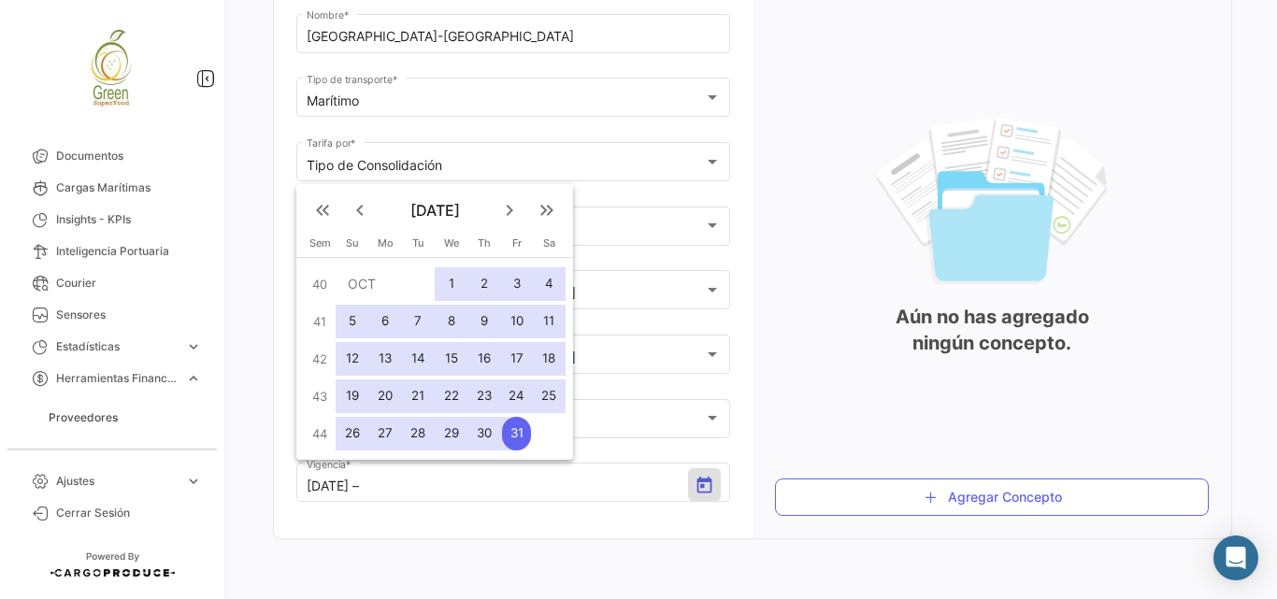
type input "[DATE]"
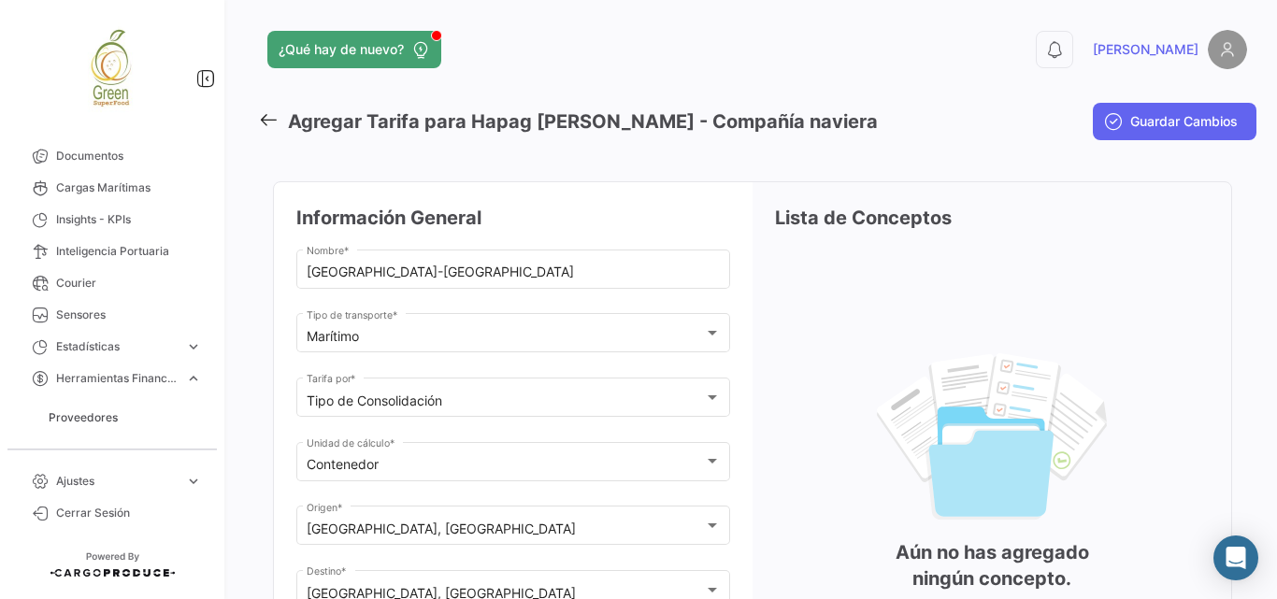
scroll to position [187, 0]
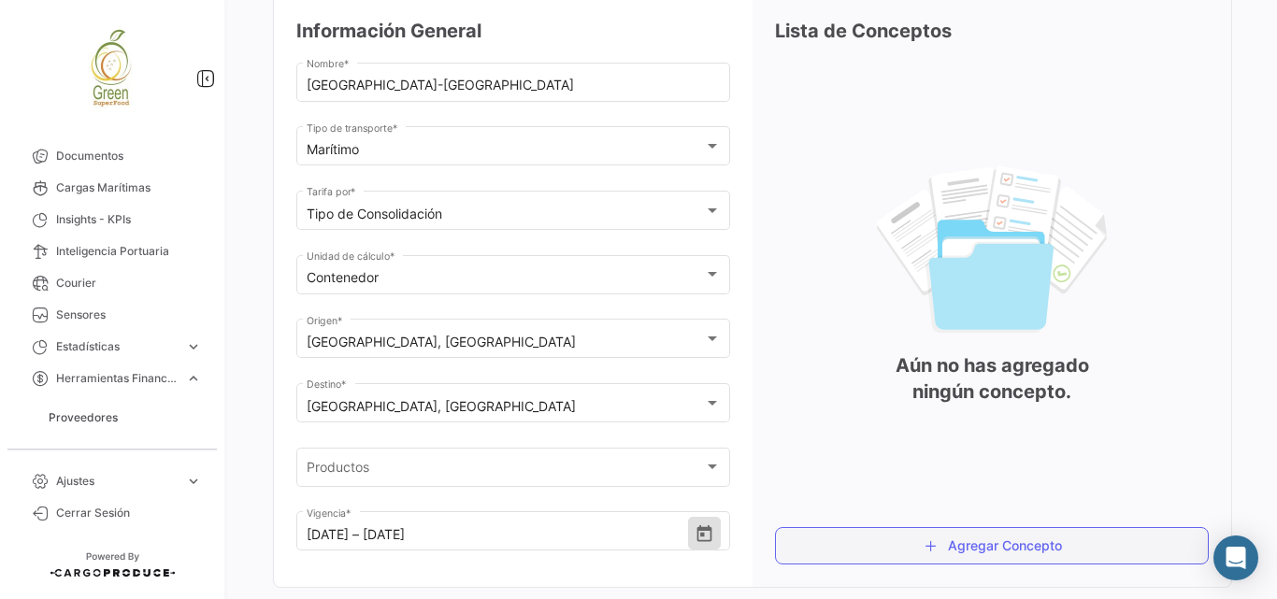
click at [999, 562] on button "Agregar Concepto" at bounding box center [992, 545] width 434 height 37
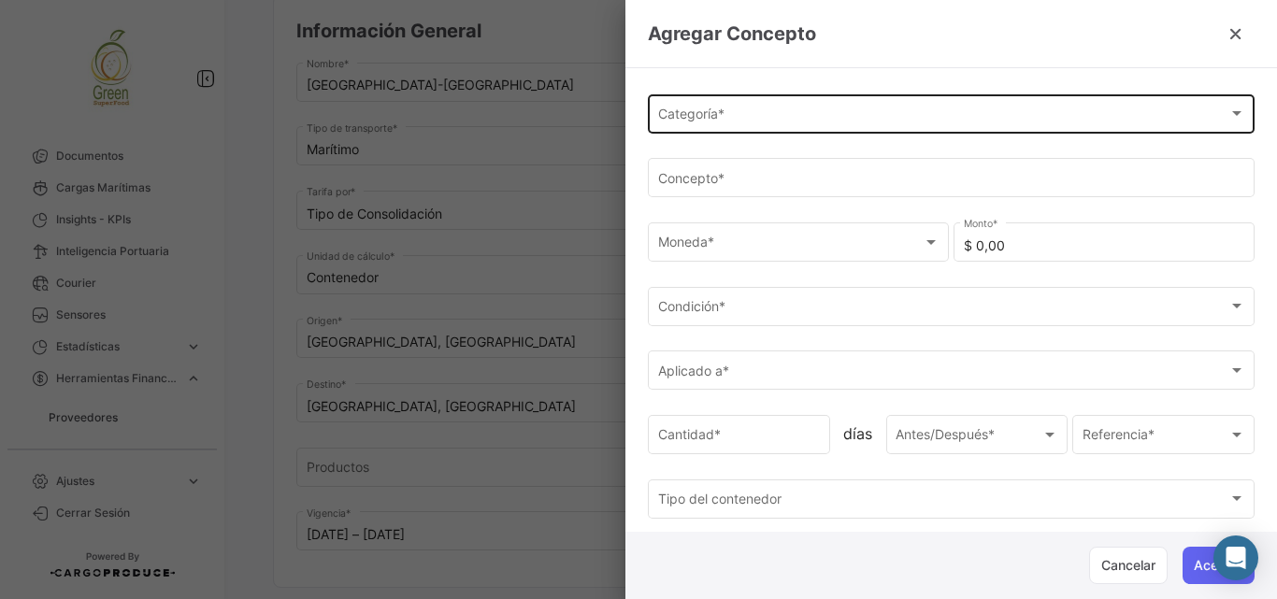
click at [811, 115] on div "Categoría *" at bounding box center [943, 117] width 570 height 16
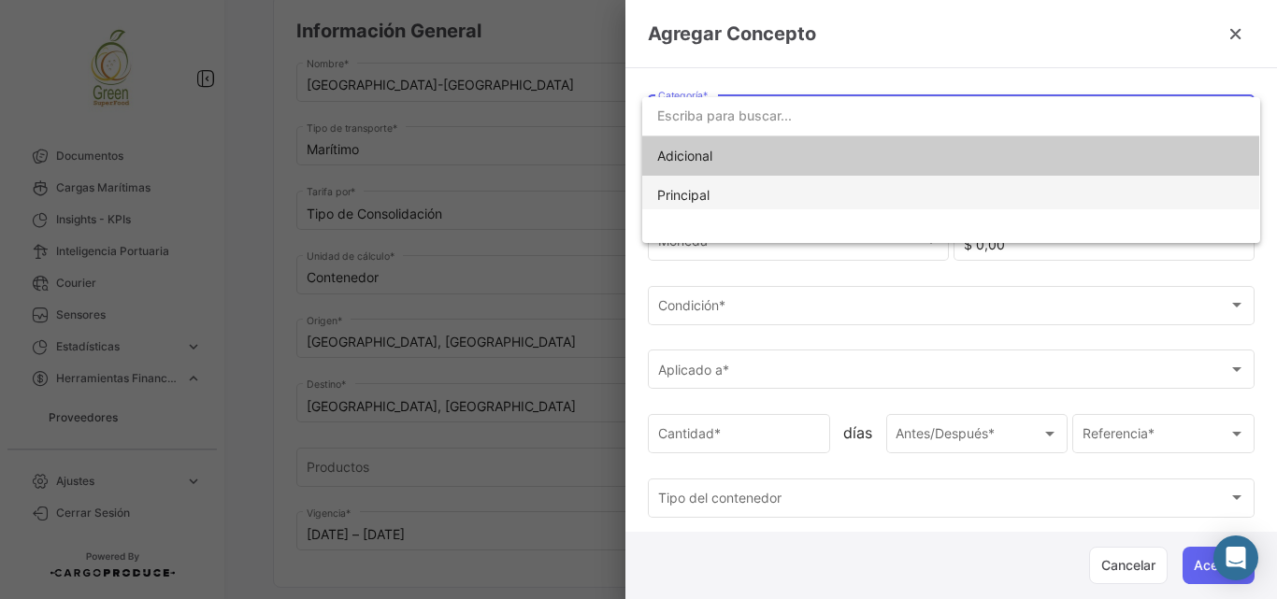
click at [669, 194] on span "Principal" at bounding box center [683, 195] width 52 height 16
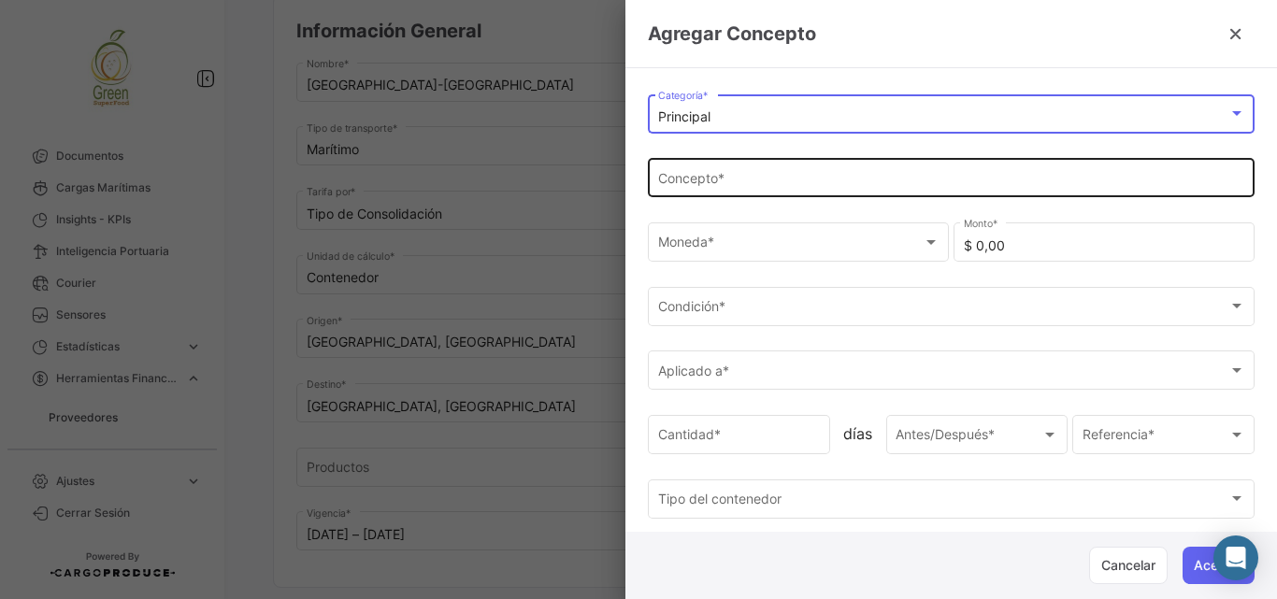
click at [698, 188] on input "Concepto *" at bounding box center [951, 182] width 587 height 16
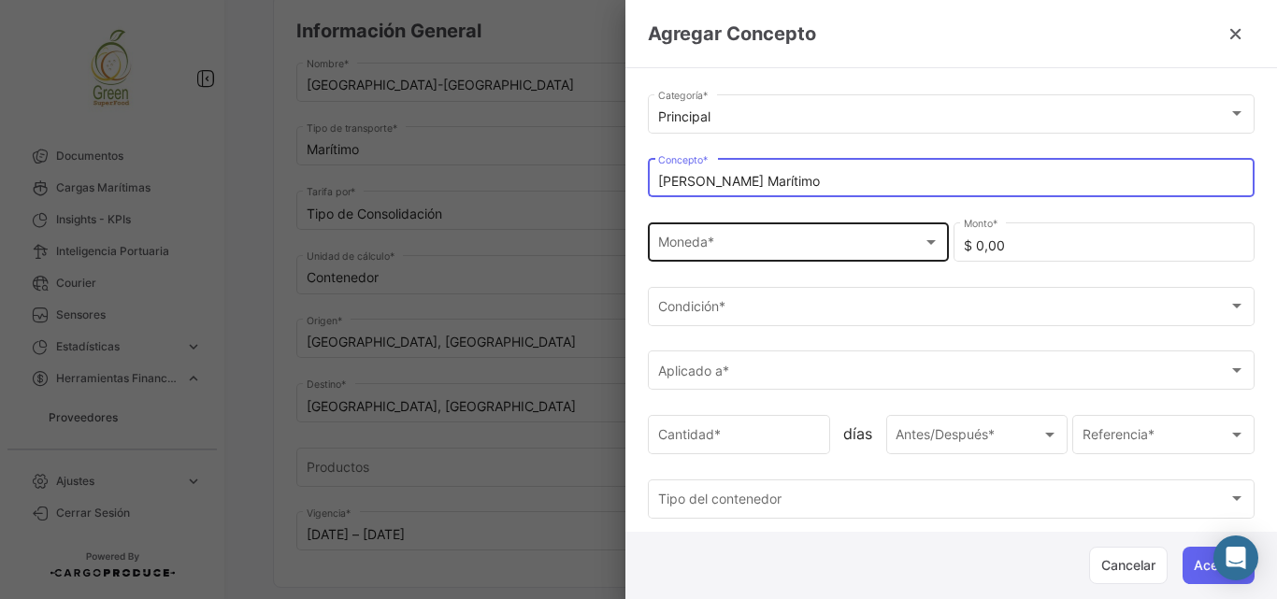
type input "[PERSON_NAME] Marítimo"
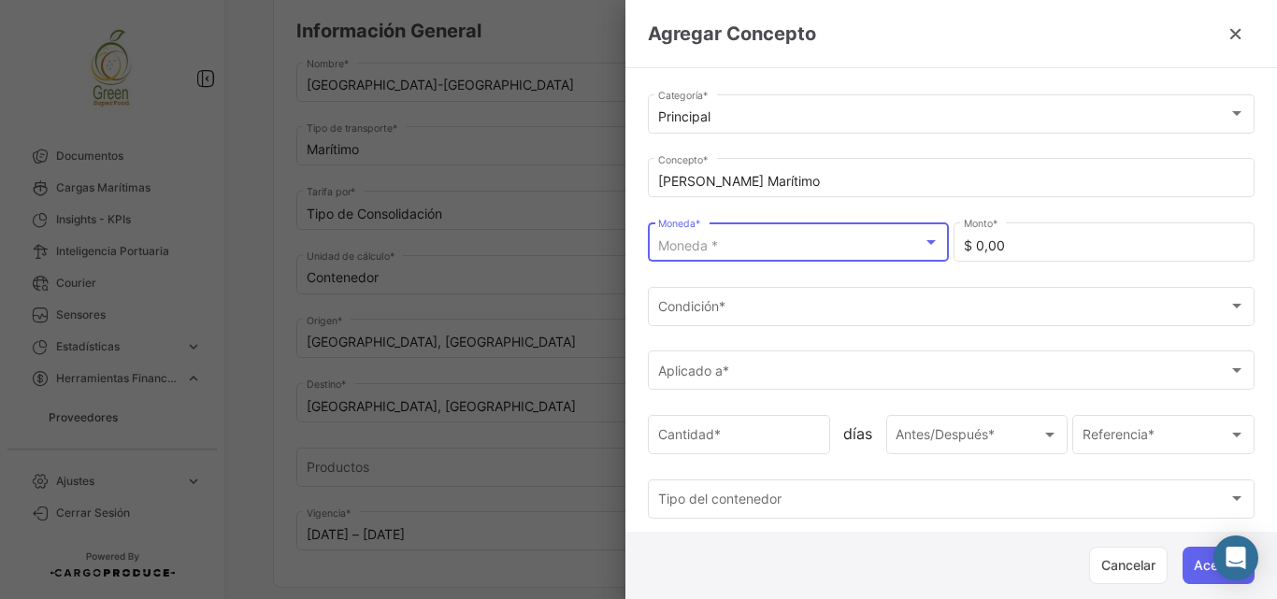
click at [753, 244] on div "Moneda *" at bounding box center [790, 246] width 265 height 16
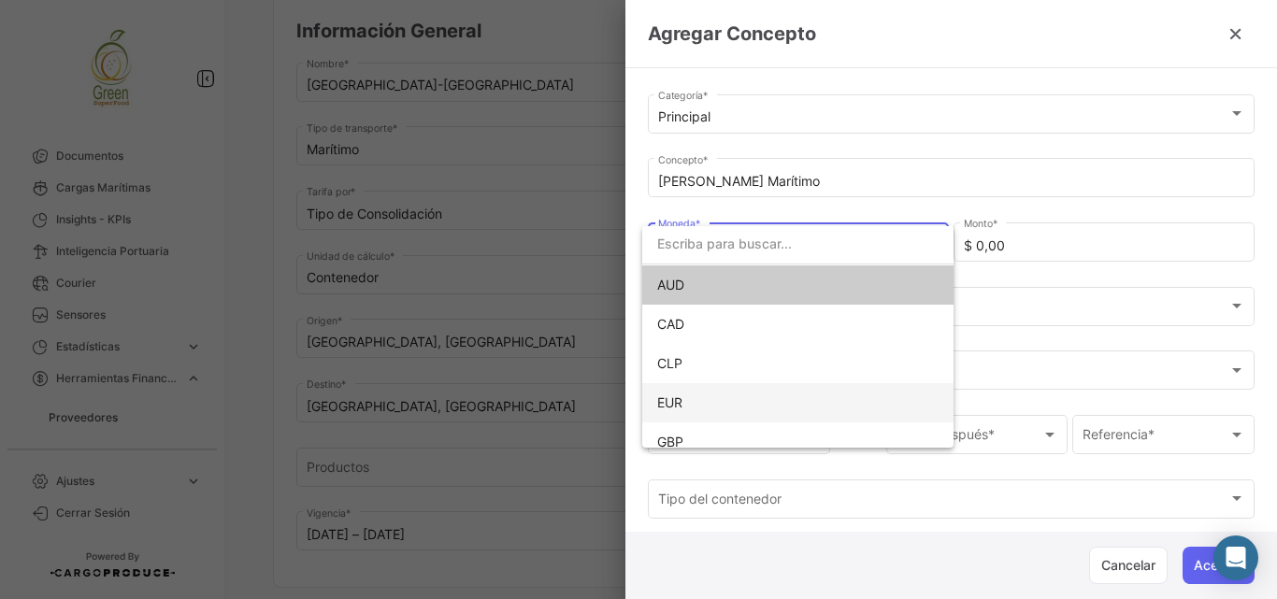
scroll to position [93, 0]
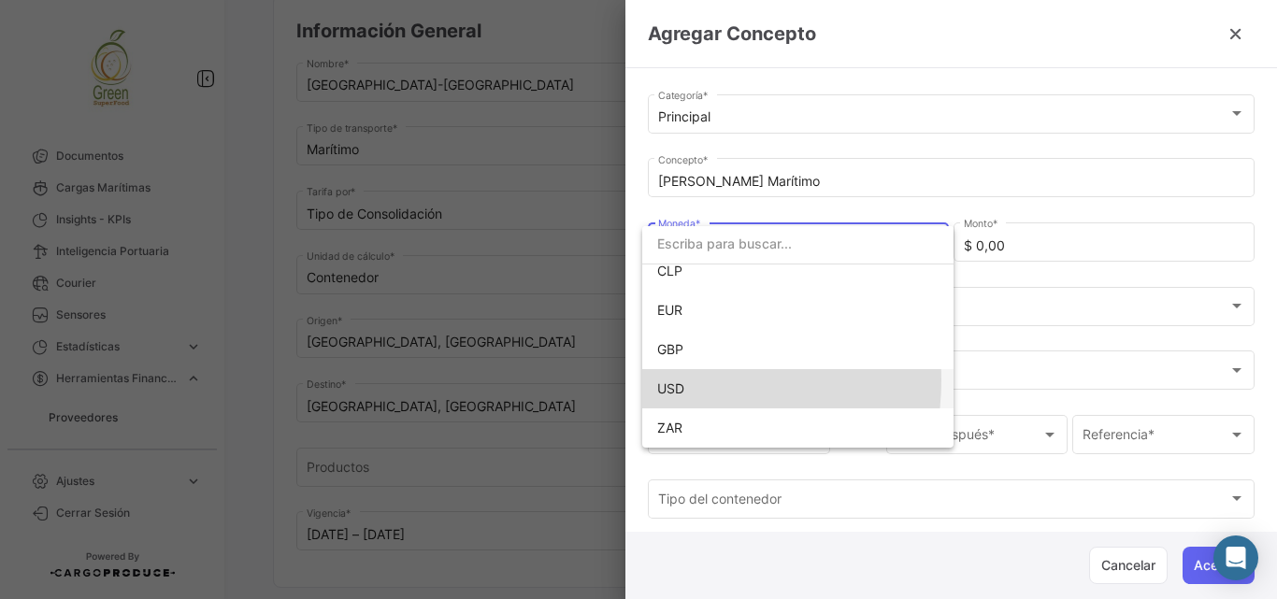
click at [679, 380] on span "USD" at bounding box center [670, 388] width 27 height 16
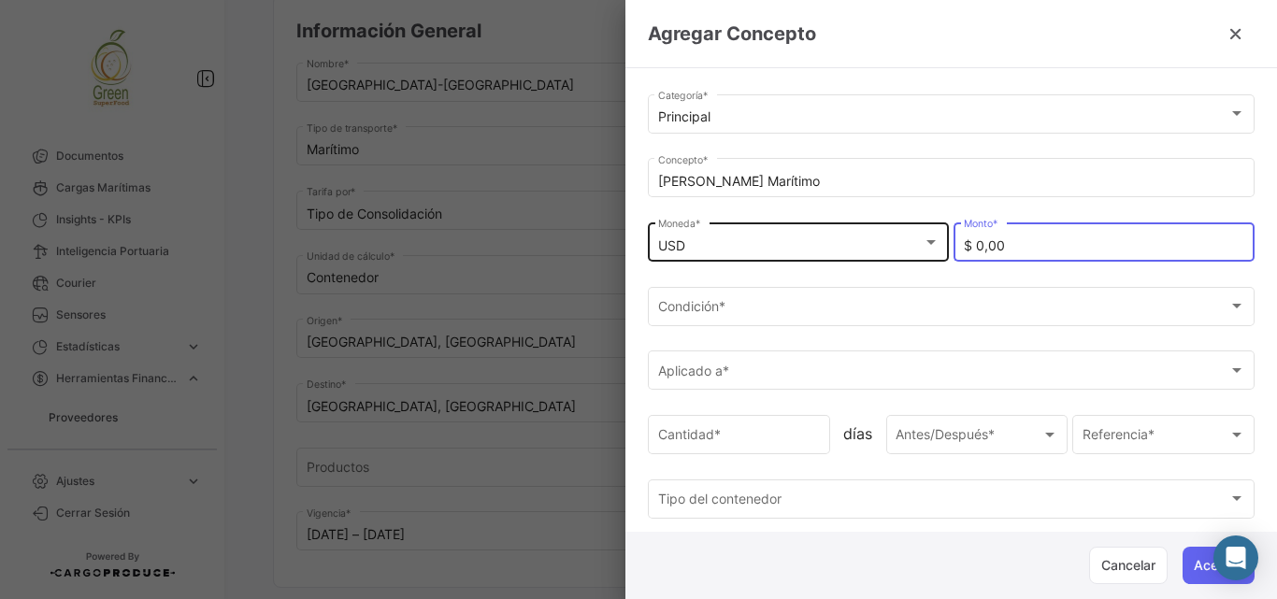
drag, startPoint x: 1021, startPoint y: 247, endPoint x: 905, endPoint y: 248, distance: 115.9
click at [905, 248] on div "USD Moneda * $ 0,00 Monto *" at bounding box center [951, 251] width 607 height 65
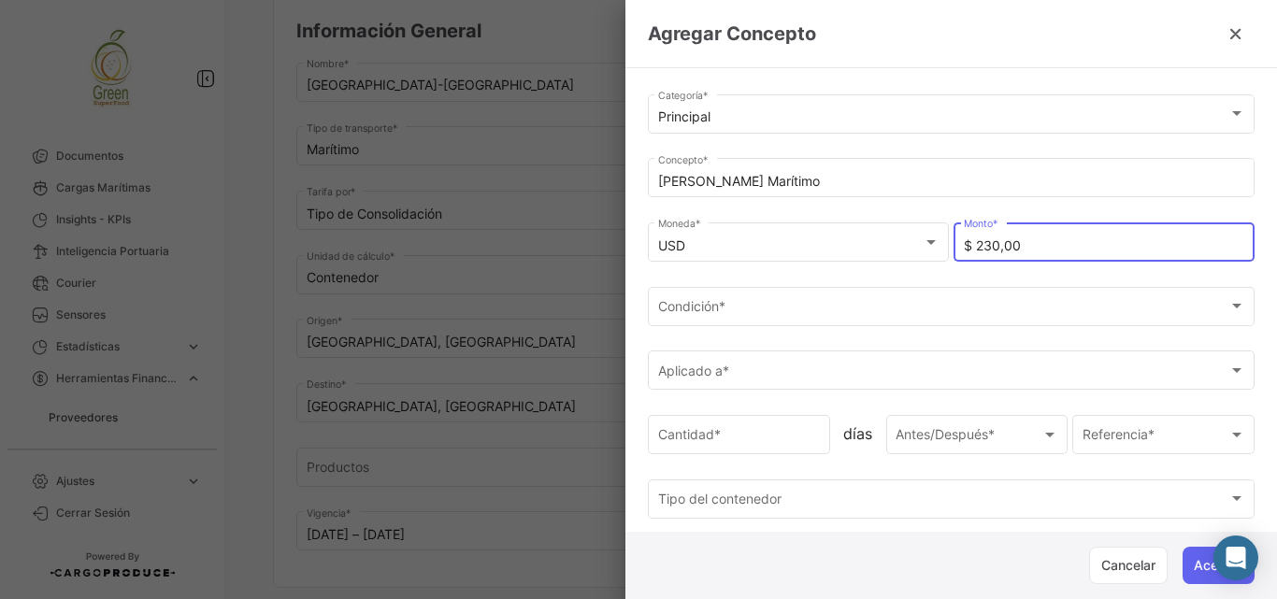
type input "$ 2.300,00"
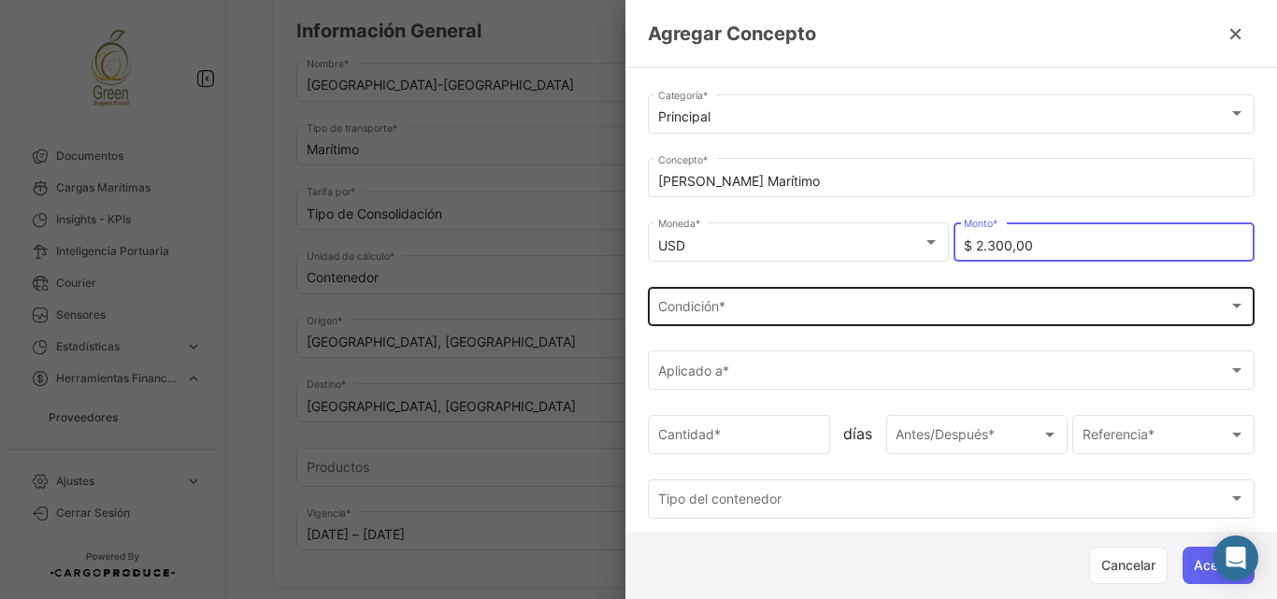
click at [879, 317] on div "Condición *" at bounding box center [943, 310] width 570 height 16
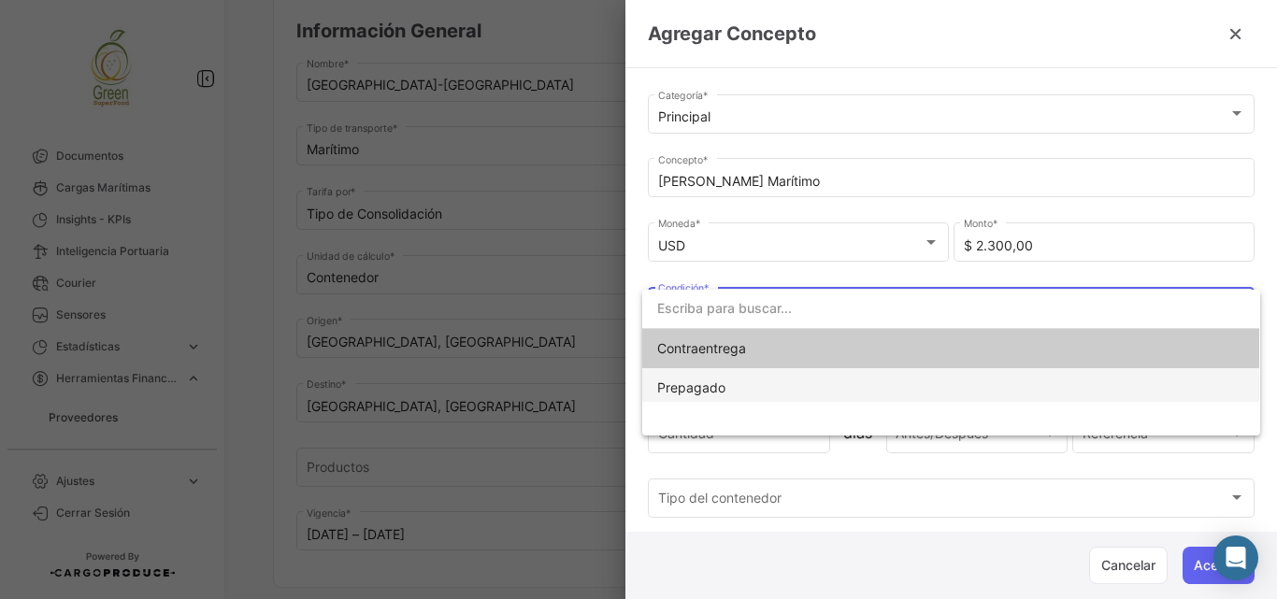
click at [693, 389] on span "Prepagado" at bounding box center [691, 388] width 68 height 16
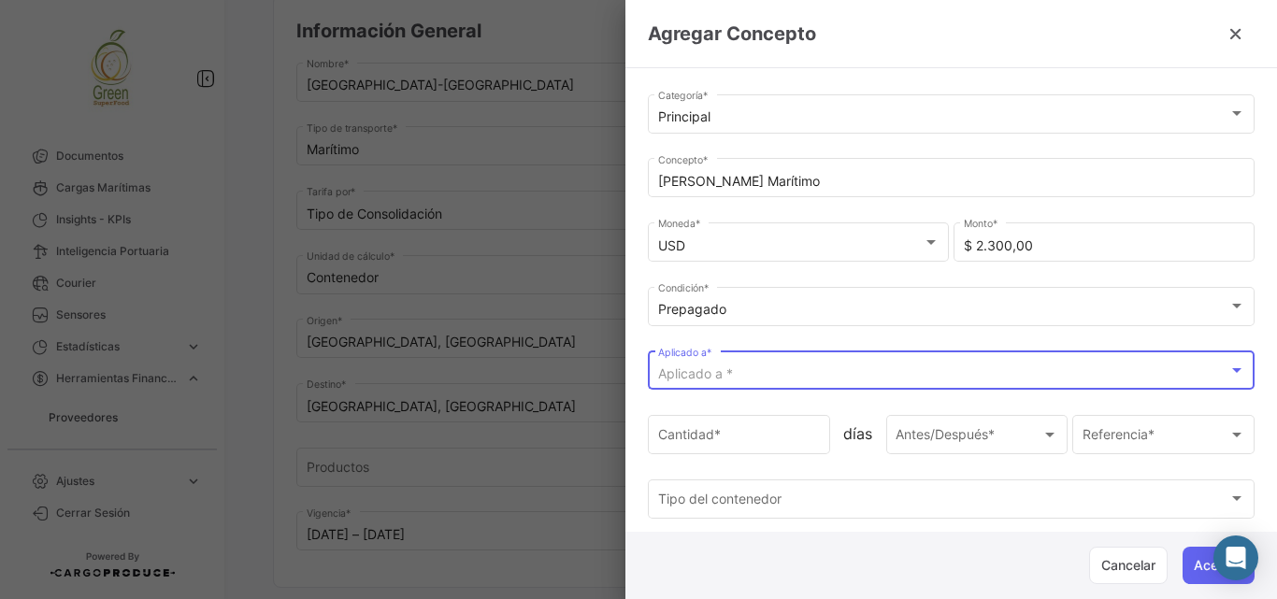
click at [748, 381] on div "Aplicado a *" at bounding box center [943, 374] width 570 height 16
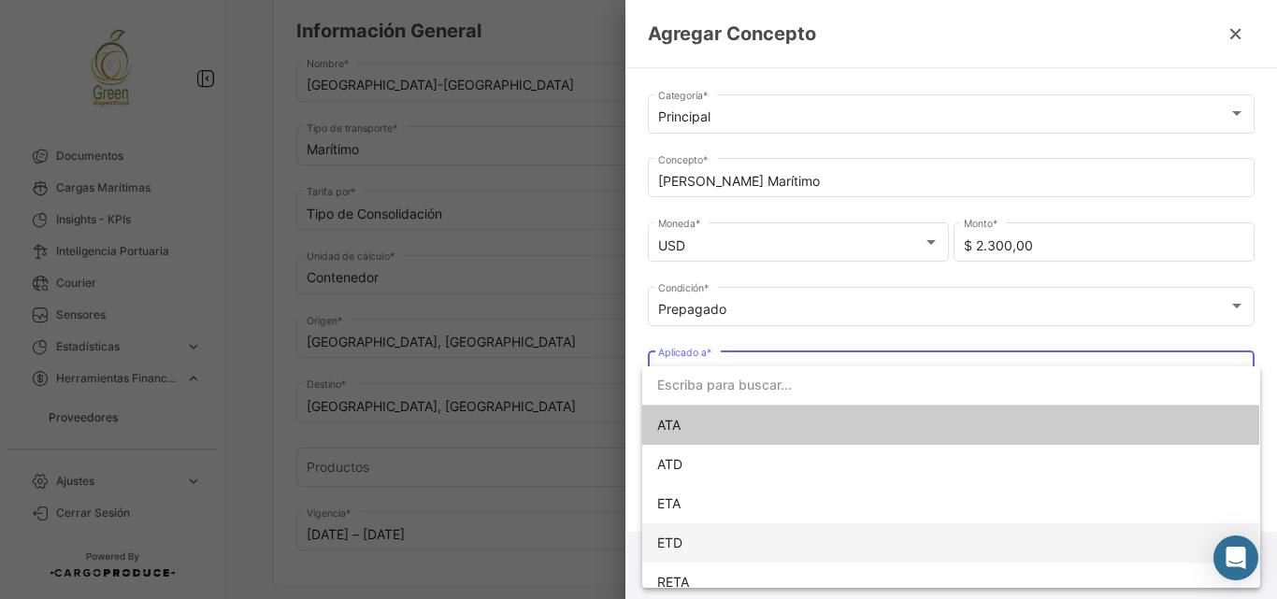
scroll to position [53, 0]
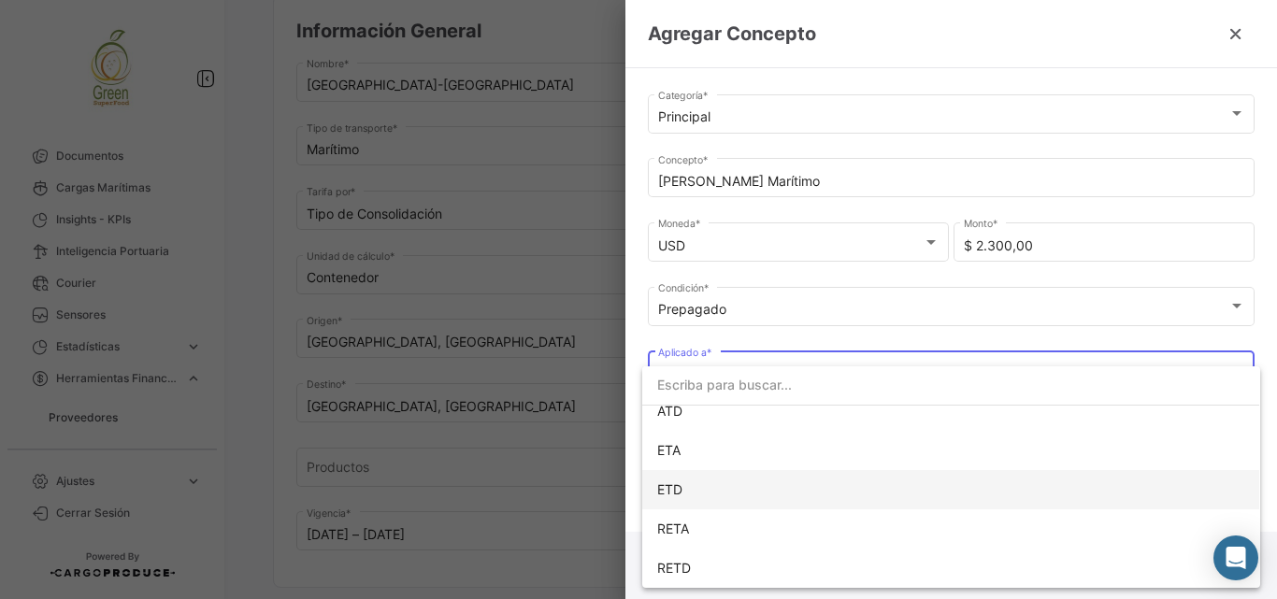
click at [683, 490] on span "ETD" at bounding box center [950, 489] width 587 height 39
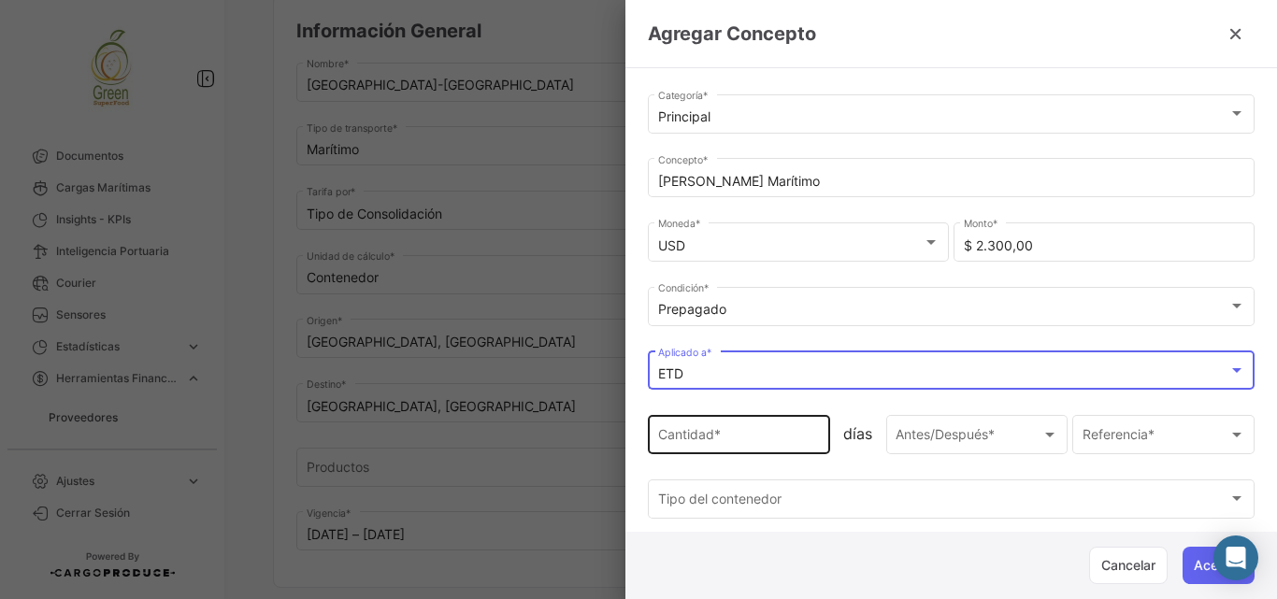
click at [747, 438] on input "Cantidad *" at bounding box center [739, 439] width 163 height 16
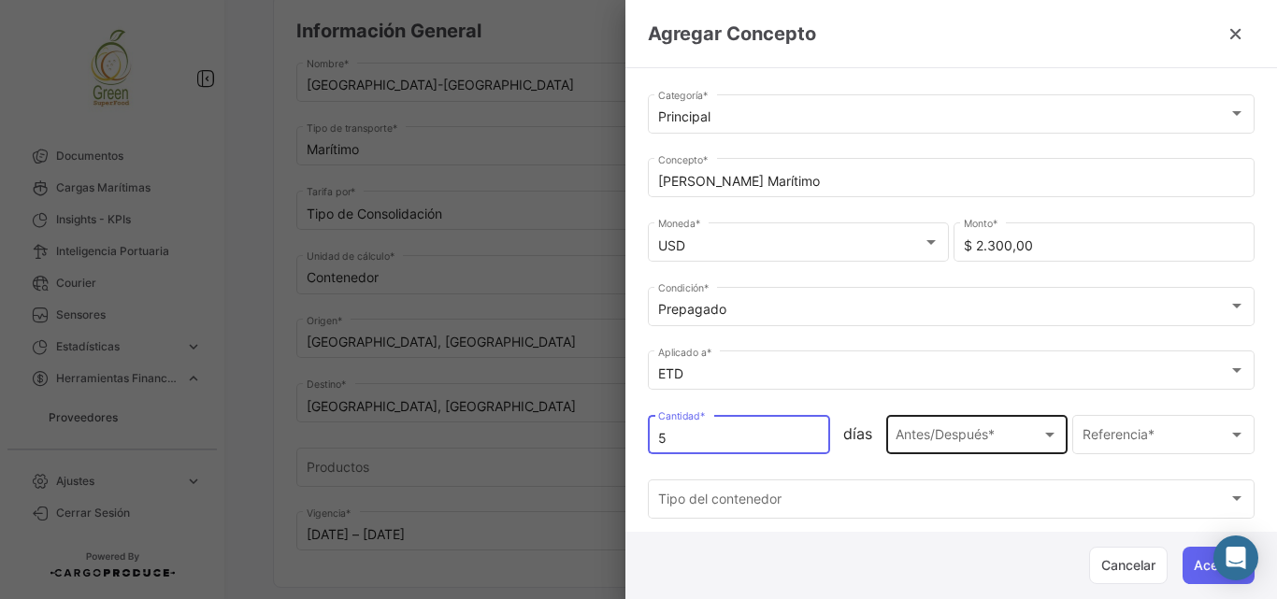
type input "5"
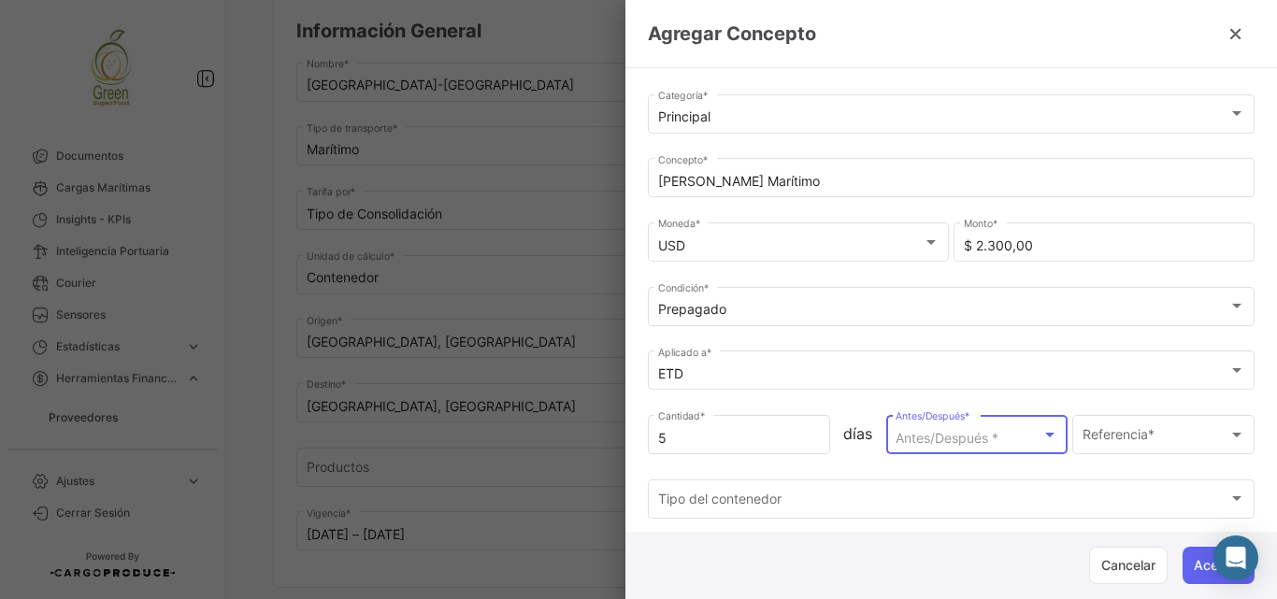
click at [951, 430] on span "Antes/Después *" at bounding box center [947, 438] width 103 height 16
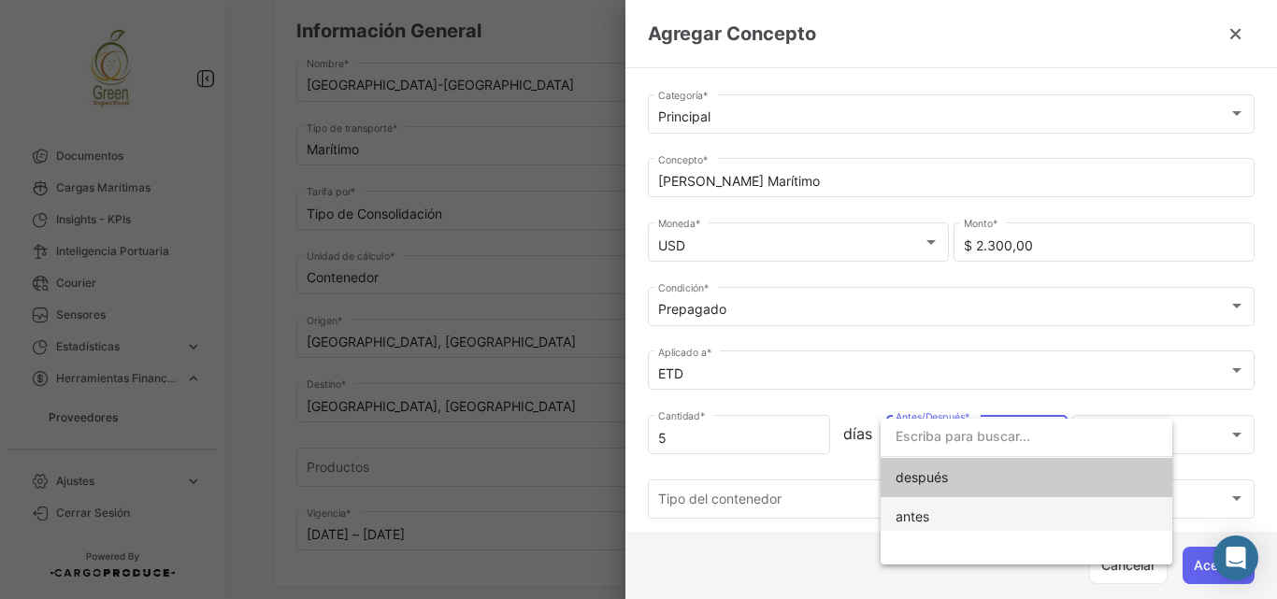
click at [931, 508] on span "antes" at bounding box center [1027, 516] width 262 height 39
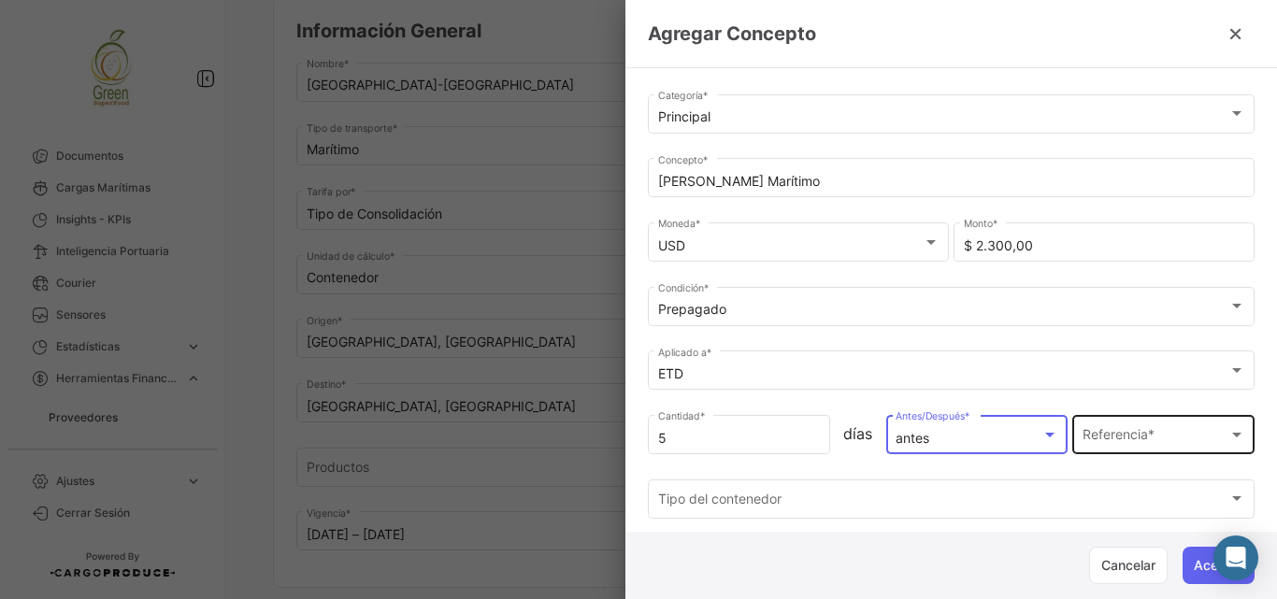
click at [1098, 438] on span "Referencia *" at bounding box center [1156, 439] width 146 height 16
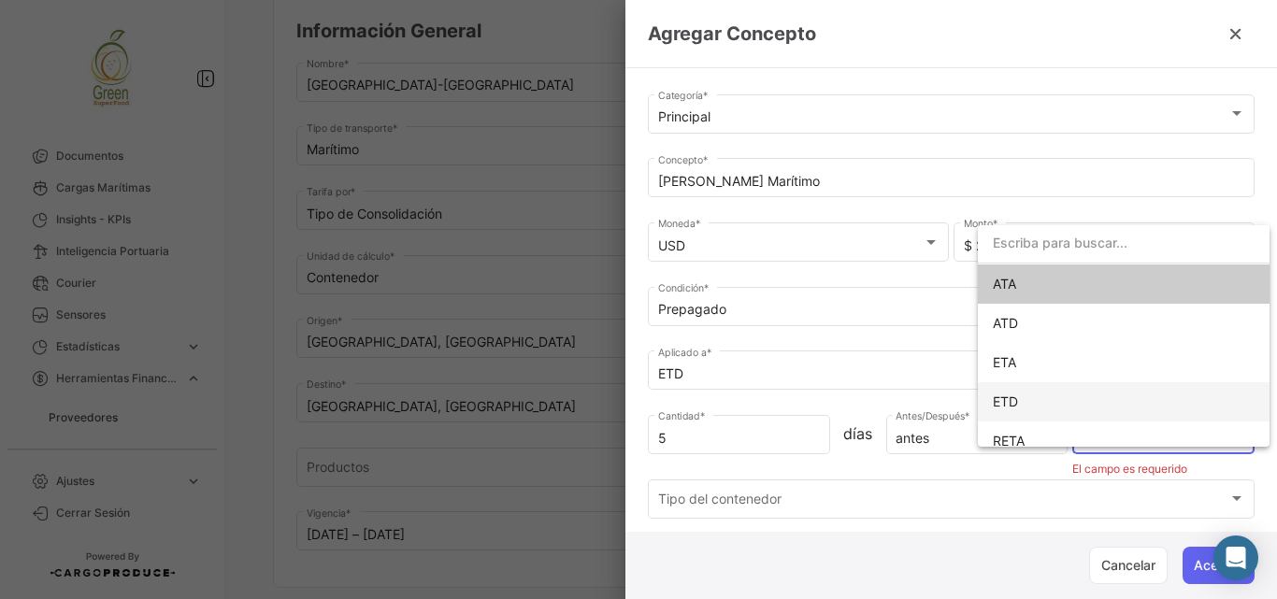
click at [1061, 384] on span "ETD" at bounding box center [1124, 401] width 262 height 39
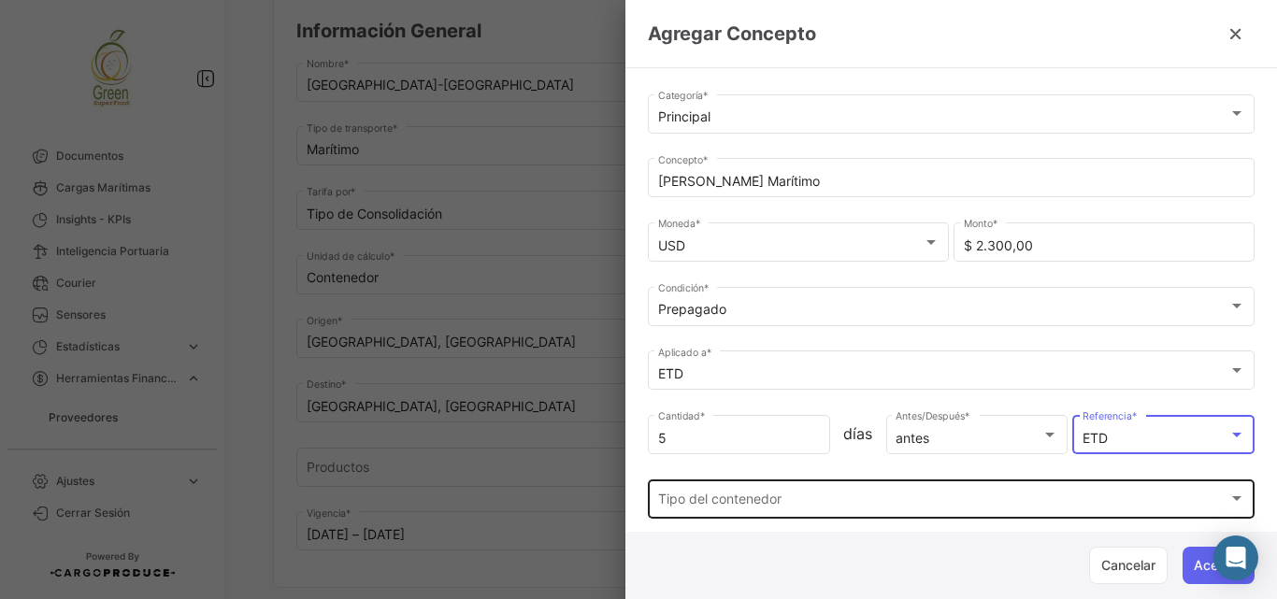
click at [894, 497] on div "Tipo del contenedor" at bounding box center [943, 503] width 570 height 16
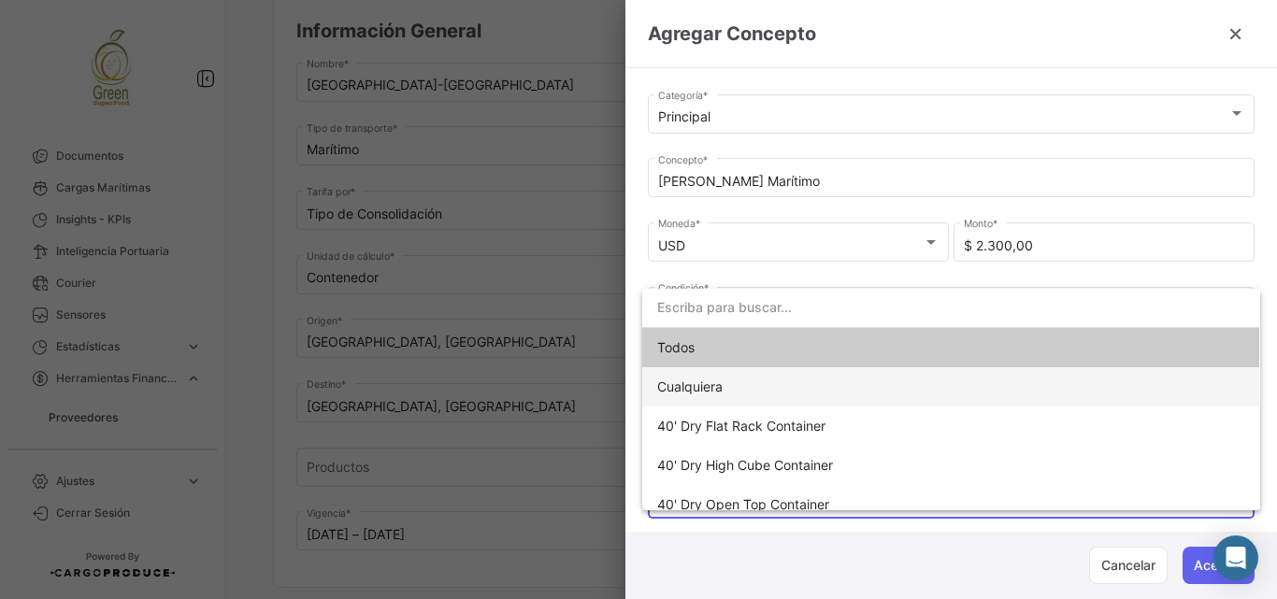
click at [706, 383] on span "Cualquiera" at bounding box center [689, 387] width 65 height 16
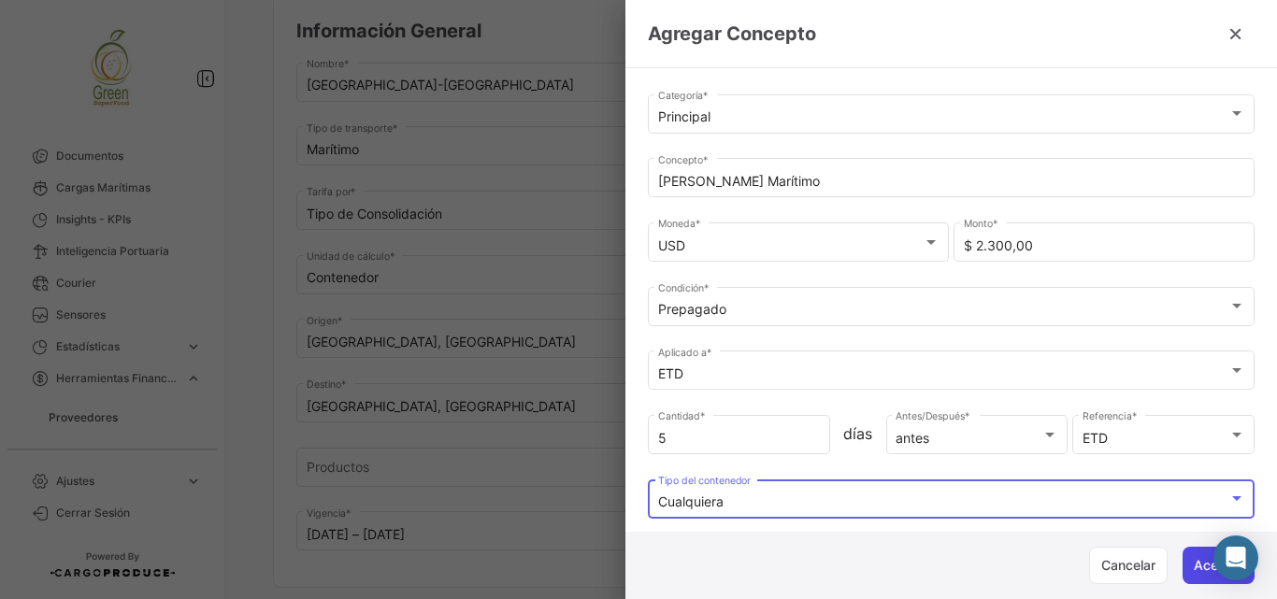
click at [1190, 565] on button "Aceptar" at bounding box center [1219, 565] width 72 height 37
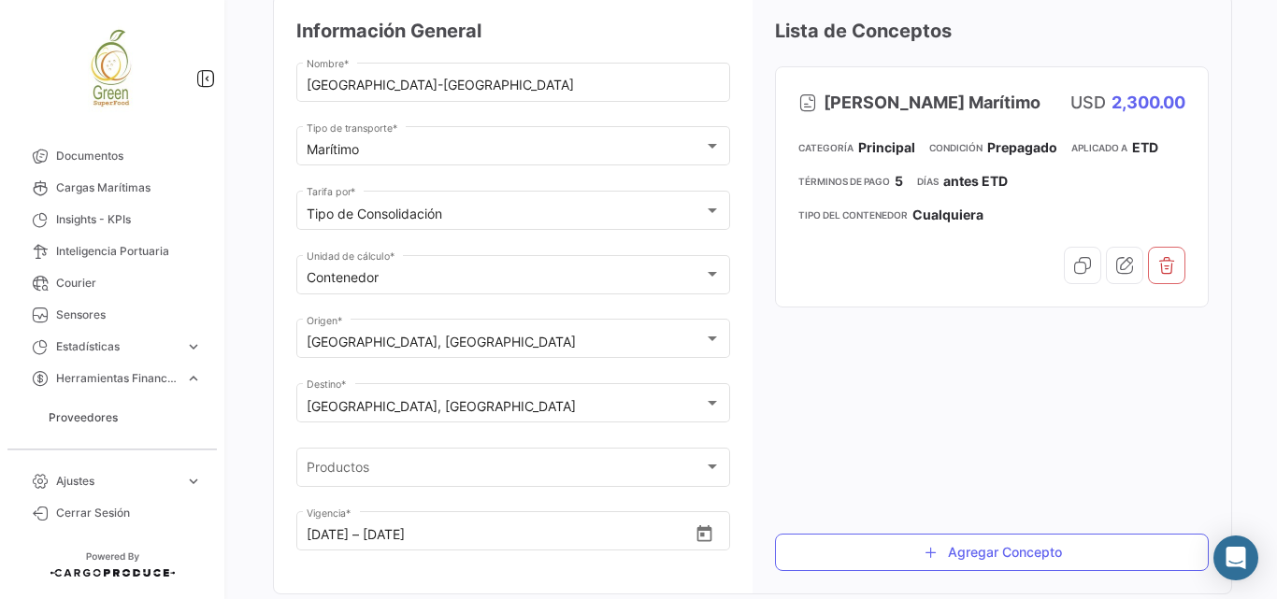
scroll to position [0, 0]
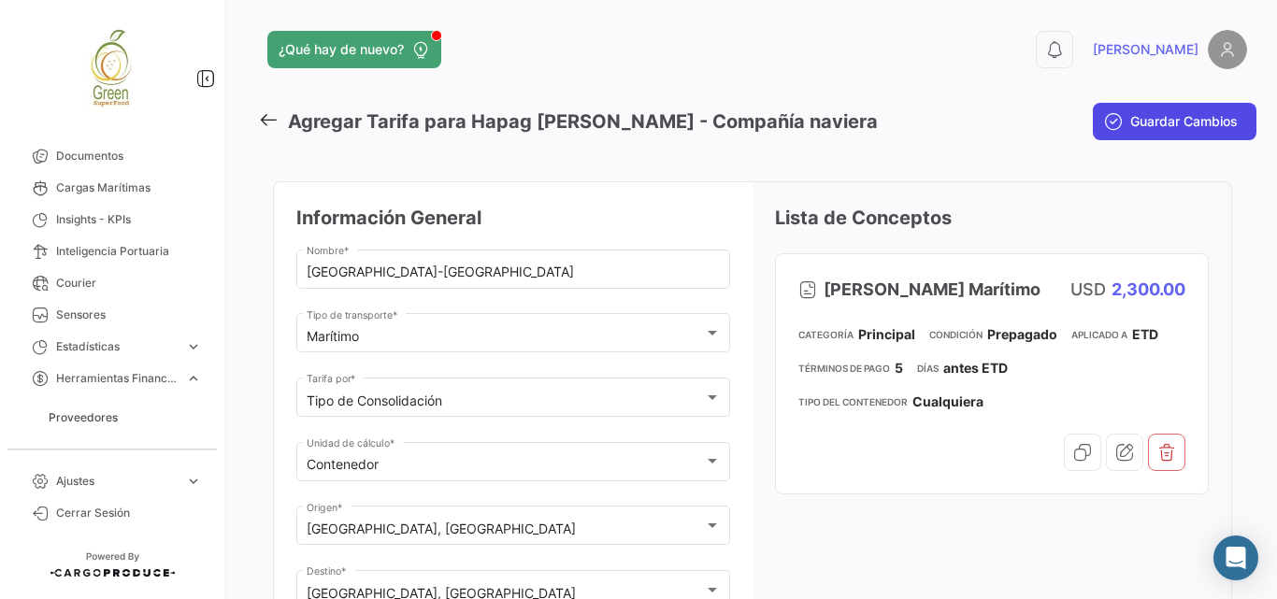
click at [1140, 134] on button "Guardar Cambios" at bounding box center [1175, 121] width 164 height 37
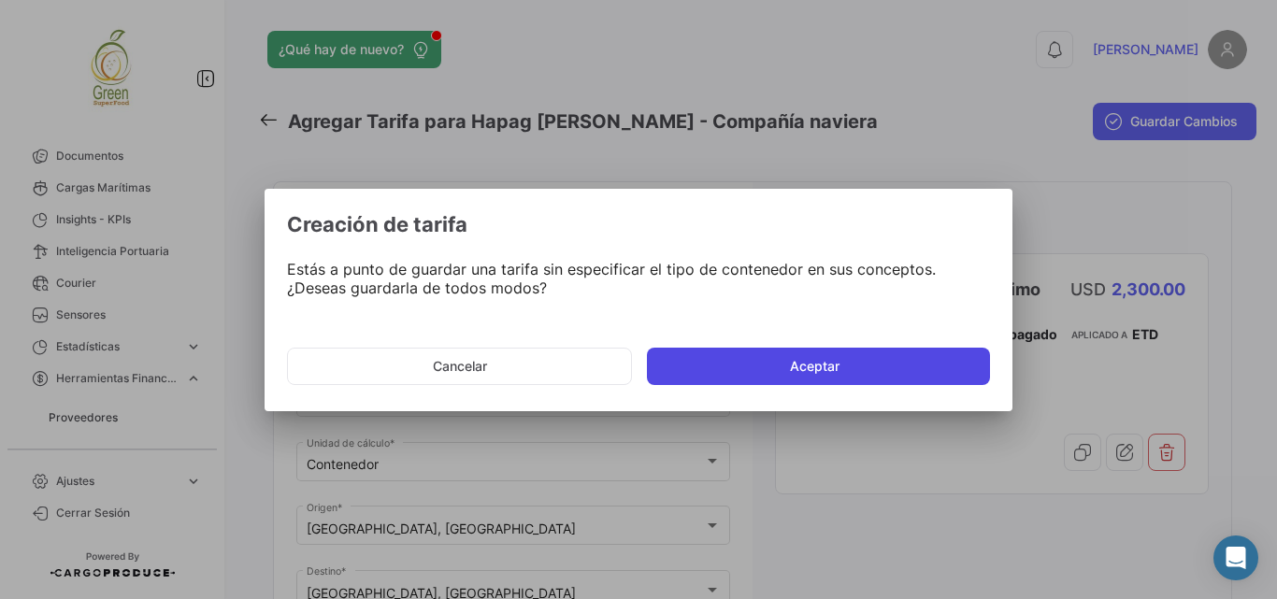
click at [811, 370] on button "Aceptar" at bounding box center [818, 366] width 343 height 37
